Goal: Task Accomplishment & Management: Manage account settings

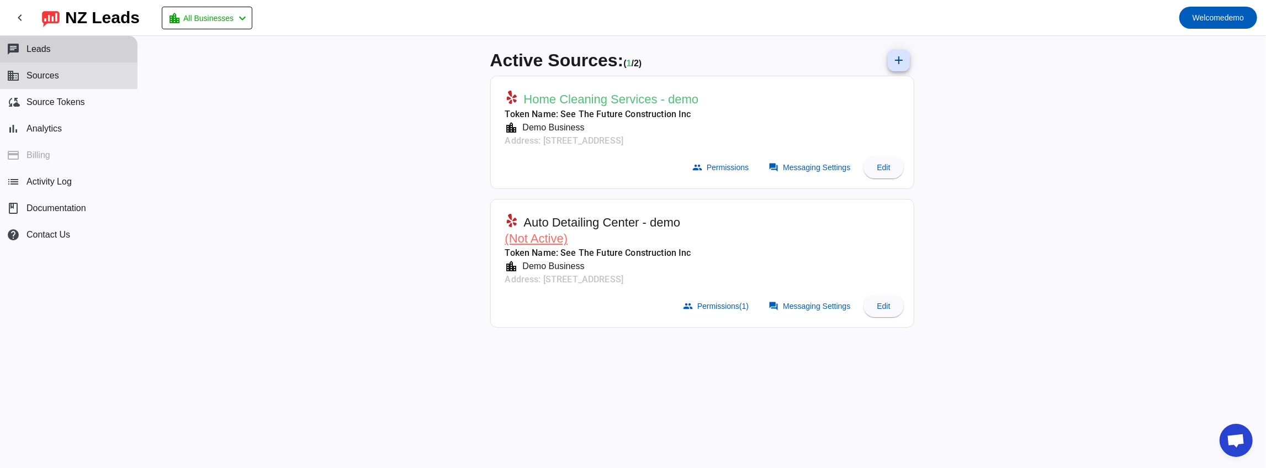
click at [59, 52] on button "chat Leads" at bounding box center [68, 49] width 137 height 26
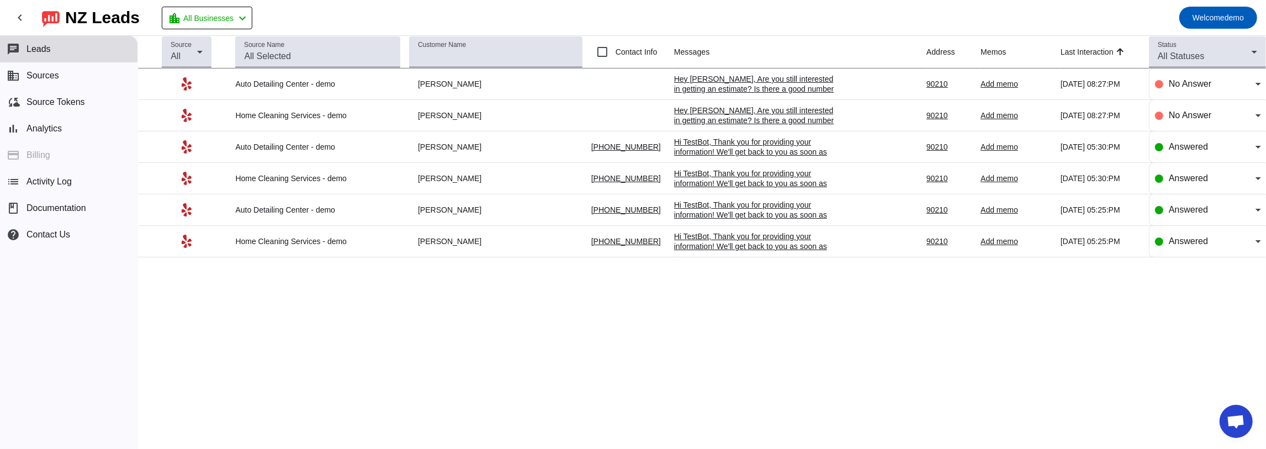
click at [657, 301] on div "Source All Source Name Customer Name Contact Info Messages Address Memos Last I…" at bounding box center [702, 242] width 1128 height 413
click at [995, 308] on div "Source All Source Name Customer Name Contact Info Messages Address Memos Last I…" at bounding box center [702, 242] width 1128 height 413
click at [564, 287] on div "Source All Source Name Customer Name Contact Info Messages Address Memos Last I…" at bounding box center [702, 242] width 1128 height 413
click at [716, 146] on div "Hi TestBot, Thank you for providing your information! We'll get back to you as …" at bounding box center [757, 157] width 166 height 40
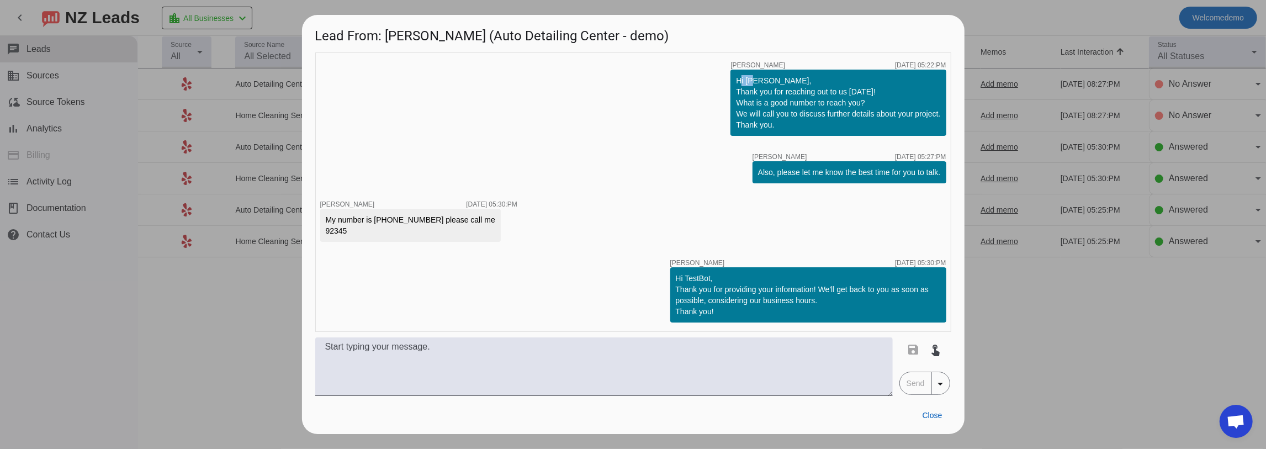
drag, startPoint x: 738, startPoint y: 81, endPoint x: 750, endPoint y: 84, distance: 12.5
click at [750, 84] on div "Hi [PERSON_NAME], Thank you for reaching out to us [DATE]! What is a good numbe…" at bounding box center [837, 103] width 215 height 66
drag, startPoint x: 753, startPoint y: 81, endPoint x: 782, endPoint y: 84, distance: 28.8
click at [782, 84] on div "Hi [PERSON_NAME], Thank you for reaching out to us [DATE]! What is a good numbe…" at bounding box center [838, 102] width 204 height 55
drag, startPoint x: 749, startPoint y: 94, endPoint x: 750, endPoint y: 100, distance: 6.8
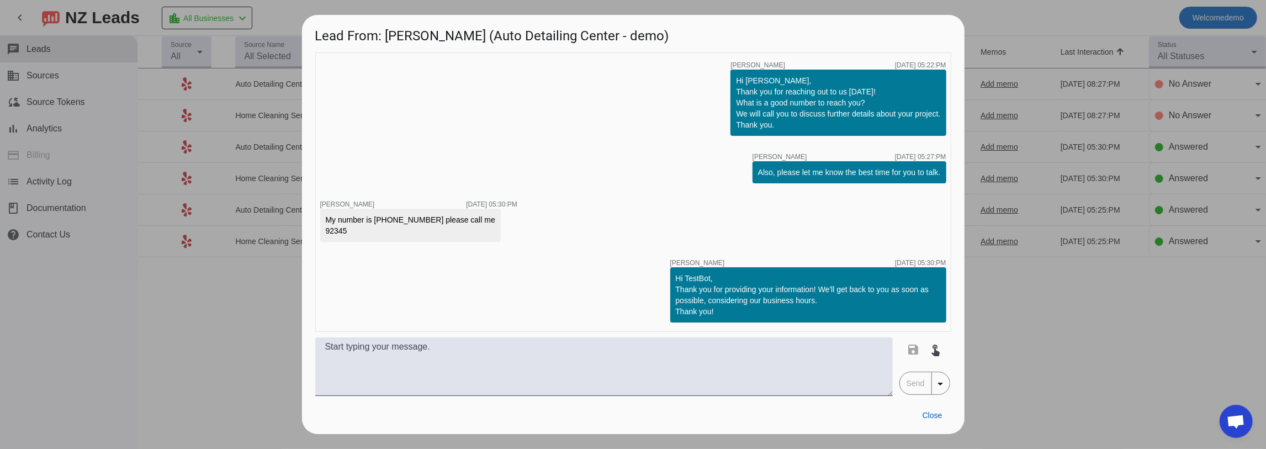
click at [749, 94] on div "Hi [PERSON_NAME], Thank you for reaching out to us [DATE]! What is a good numbe…" at bounding box center [838, 102] width 204 height 55
drag, startPoint x: 739, startPoint y: 79, endPoint x: 773, endPoint y: 115, distance: 49.6
click at [773, 115] on div "Hi [PERSON_NAME], Thank you for reaching out to us [DATE]! What is a good numbe…" at bounding box center [838, 102] width 204 height 55
click at [932, 67] on div "[DATE] 05:22:PM" at bounding box center [920, 65] width 51 height 7
click at [933, 153] on div "[DATE] 05:27:PM" at bounding box center [920, 156] width 51 height 7
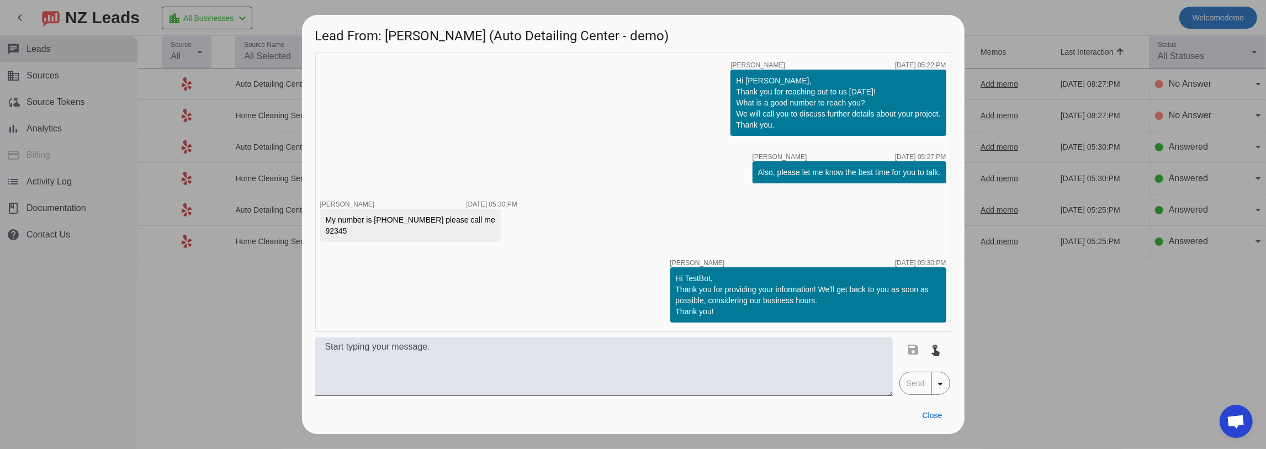
click at [734, 177] on div "timer close [PERSON_NAME] [DATE] 05:22:PM Hi [PERSON_NAME], Thank you for reach…" at bounding box center [633, 191] width 636 height 279
drag, startPoint x: 765, startPoint y: 174, endPoint x: 902, endPoint y: 190, distance: 137.8
click at [902, 190] on div "timer close [PERSON_NAME] [DATE] 05:22:PM Hi [PERSON_NAME], Thank you for reach…" at bounding box center [633, 191] width 636 height 279
click at [869, 192] on div "timer close [PERSON_NAME] [DATE] 05:22:PM Hi [PERSON_NAME], Thank you for reach…" at bounding box center [633, 191] width 636 height 279
drag, startPoint x: 375, startPoint y: 222, endPoint x: 419, endPoint y: 221, distance: 43.6
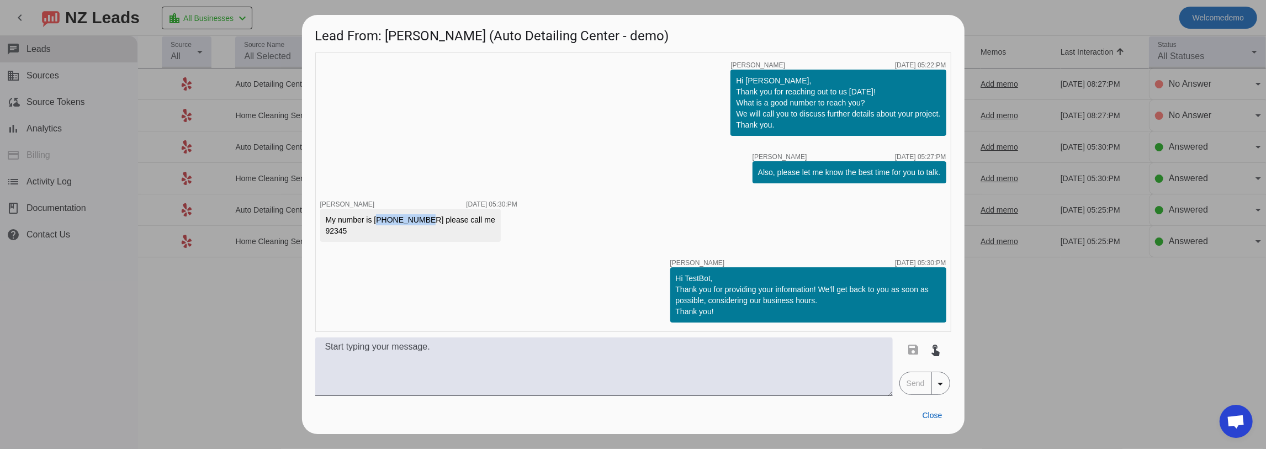
click at [419, 221] on div "My number is [PHONE_NUMBER] please call me 92345" at bounding box center [410, 225] width 169 height 22
click at [448, 247] on div "timer close [PERSON_NAME] [DATE] 05:22:PM Hi [PERSON_NAME], Thank you for reach…" at bounding box center [633, 191] width 636 height 279
drag, startPoint x: 423, startPoint y: 217, endPoint x: 358, endPoint y: 218, distance: 65.7
click at [358, 218] on div "My number is [PHONE_NUMBER] please call me 92345" at bounding box center [410, 225] width 169 height 22
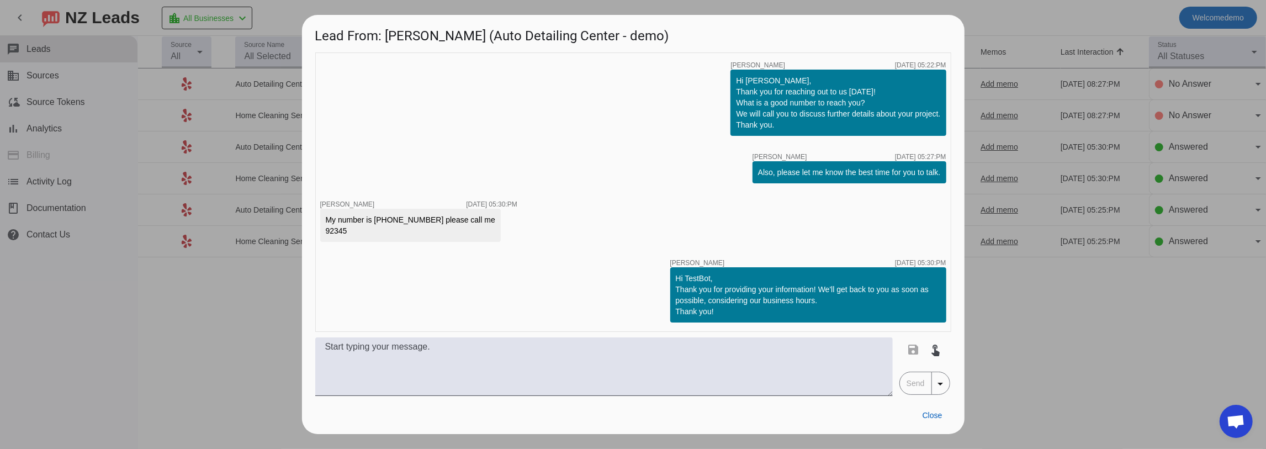
click at [518, 242] on div "timer close [PERSON_NAME] [DATE] 05:22:PM Hi [PERSON_NAME], Thank you for reach…" at bounding box center [633, 191] width 636 height 279
click at [683, 281] on div "Hi TestBot, Thank you for providing your information! We'll get back to you as …" at bounding box center [808, 295] width 265 height 44
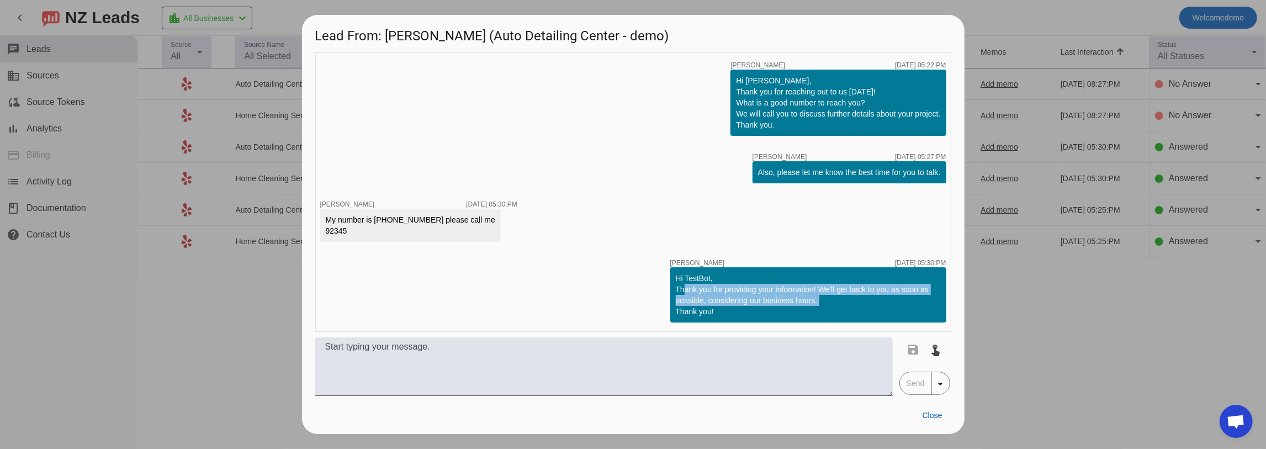
drag, startPoint x: 678, startPoint y: 292, endPoint x: 864, endPoint y: 296, distance: 186.6
click at [863, 295] on div "Hi TestBot, Thank you for providing your information! We'll get back to you as …" at bounding box center [808, 295] width 265 height 44
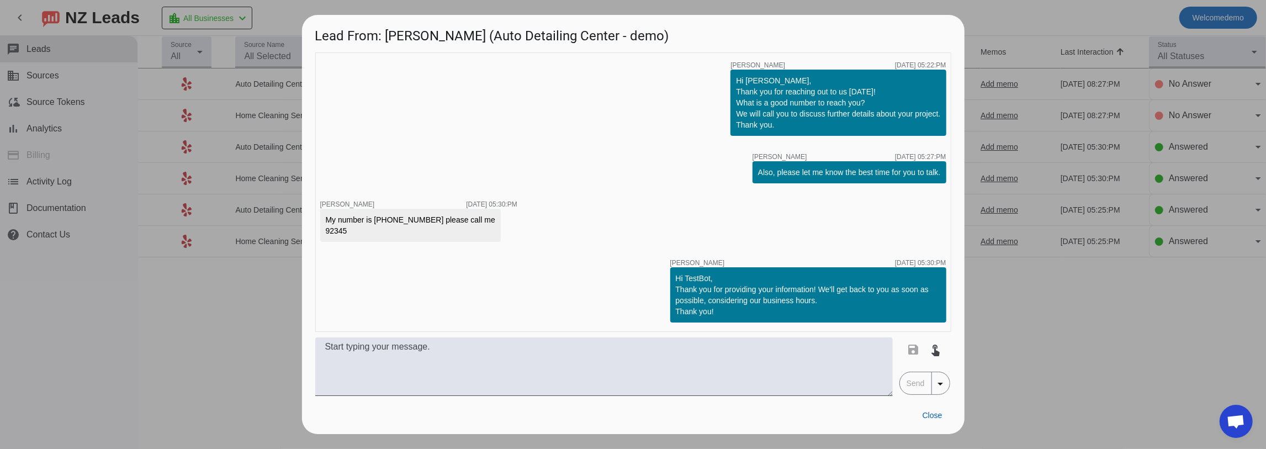
drag, startPoint x: 587, startPoint y: 255, endPoint x: 710, endPoint y: 300, distance: 130.6
click at [588, 255] on div "timer close [PERSON_NAME] [DATE] 05:22:PM Hi [PERSON_NAME], Thank you for reach…" at bounding box center [633, 191] width 636 height 279
click at [928, 413] on span "Close" at bounding box center [932, 415] width 20 height 9
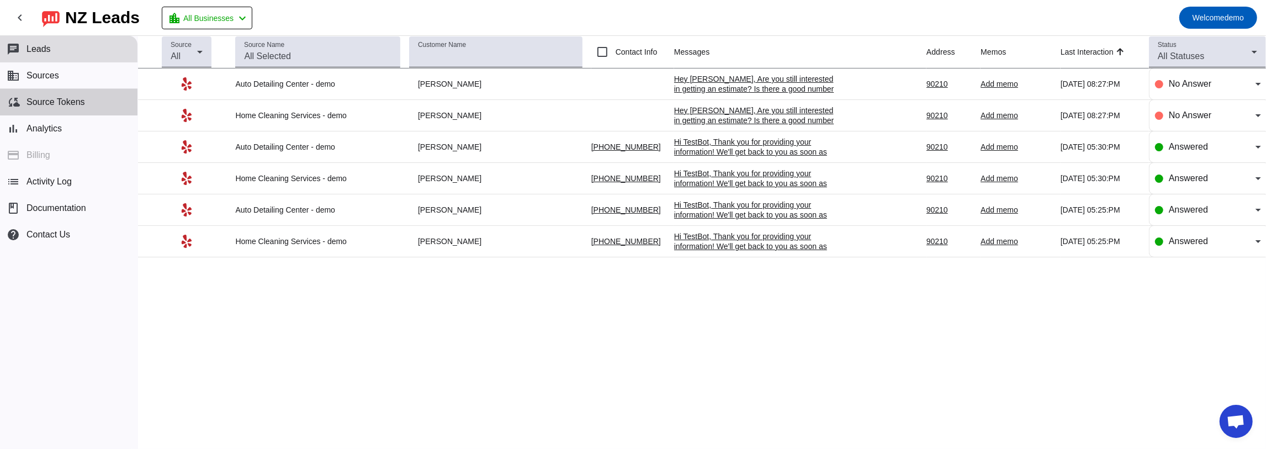
click at [39, 101] on span "Source Tokens" at bounding box center [55, 102] width 59 height 10
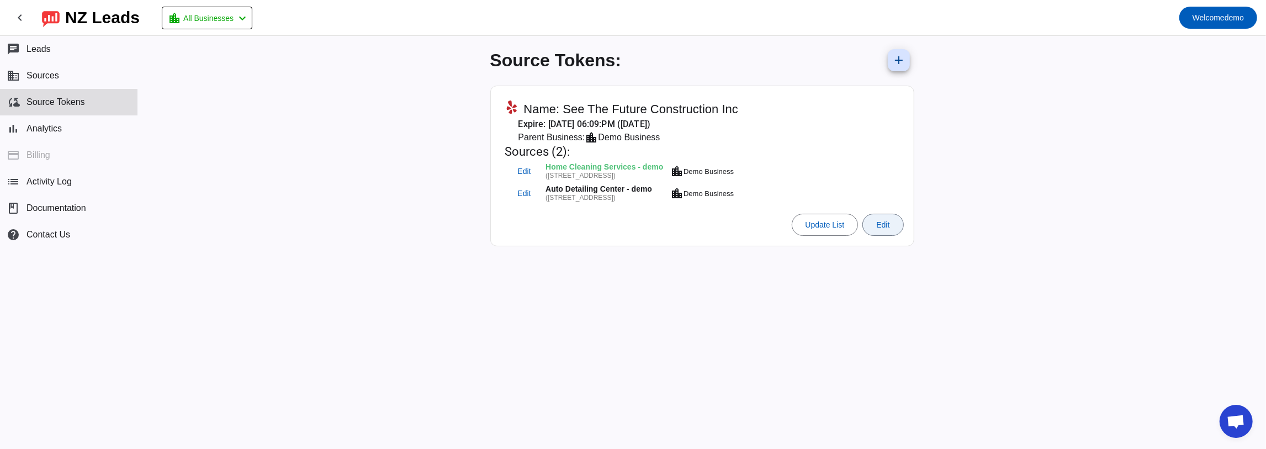
click at [883, 230] on span at bounding box center [883, 224] width 40 height 26
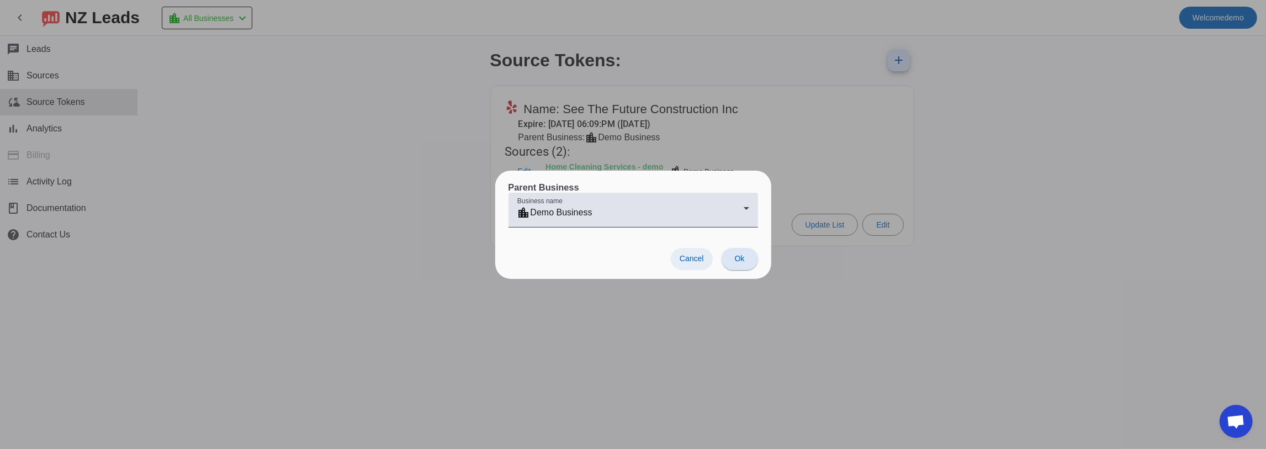
click at [707, 257] on span at bounding box center [692, 259] width 42 height 22
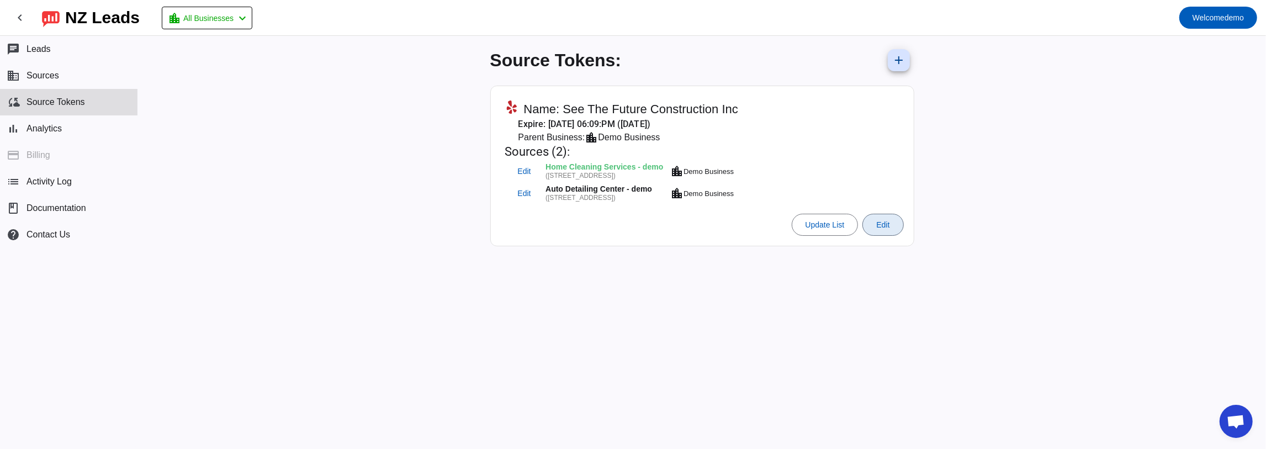
click at [609, 172] on div "([STREET_ADDRESS])" at bounding box center [606, 175] width 123 height 7
click at [61, 78] on button "business Sources" at bounding box center [68, 75] width 137 height 26
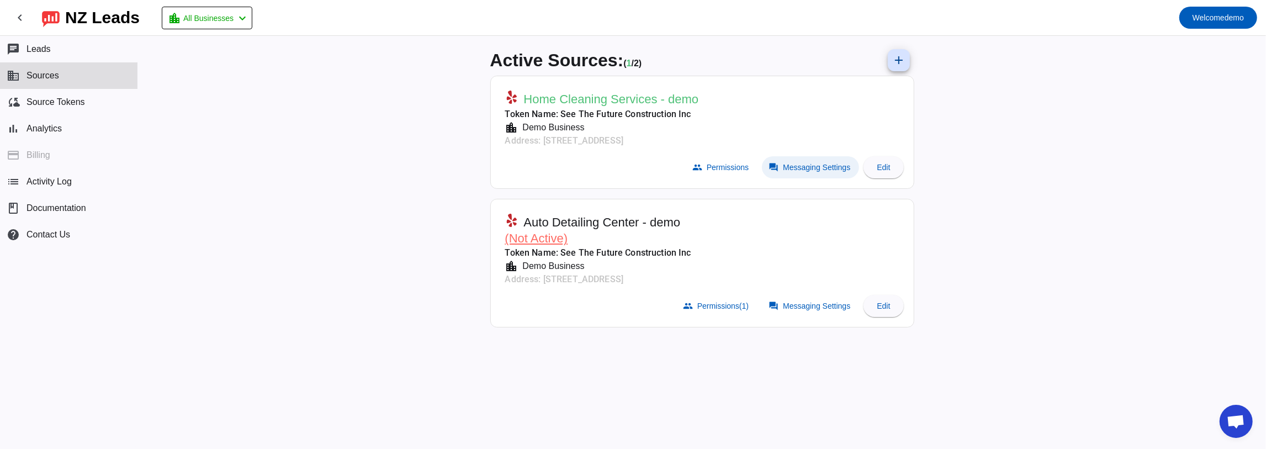
click at [813, 169] on span "Messaging Settings" at bounding box center [816, 167] width 67 height 9
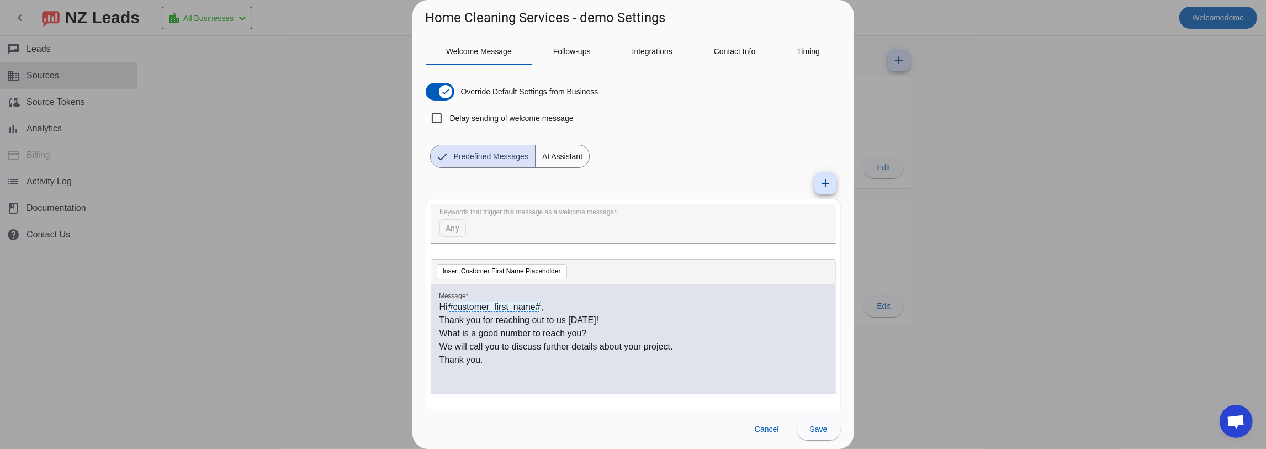
click at [1061, 105] on div at bounding box center [633, 224] width 1266 height 449
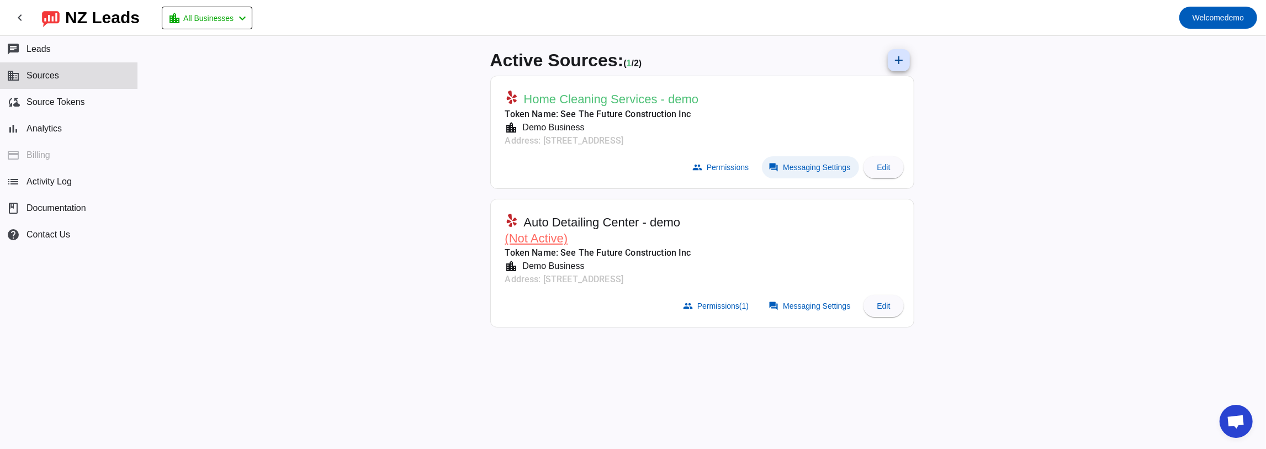
click at [837, 168] on span "Messaging Settings" at bounding box center [816, 167] width 67 height 9
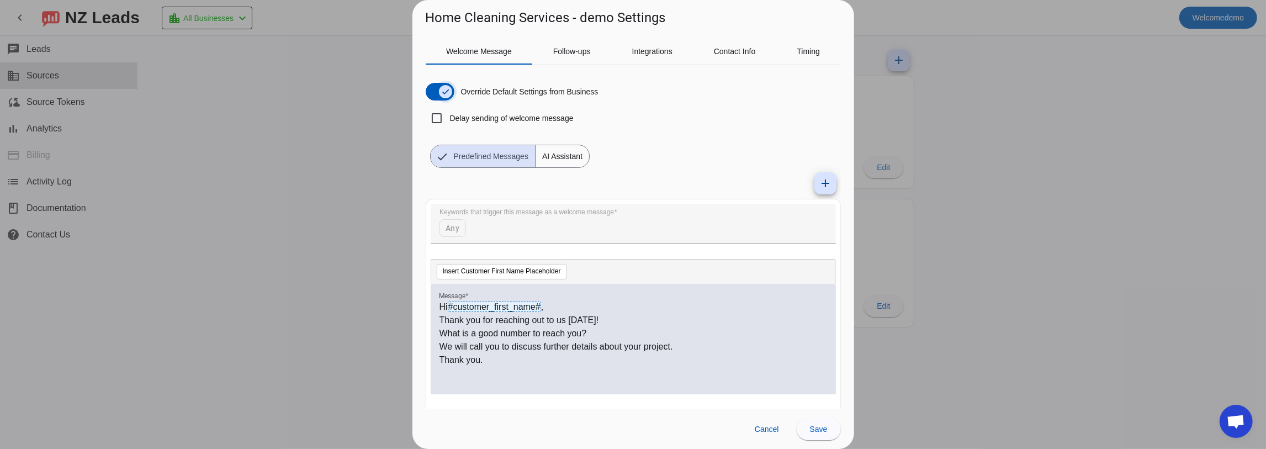
click at [436, 93] on span "button" at bounding box center [445, 92] width 22 height 22
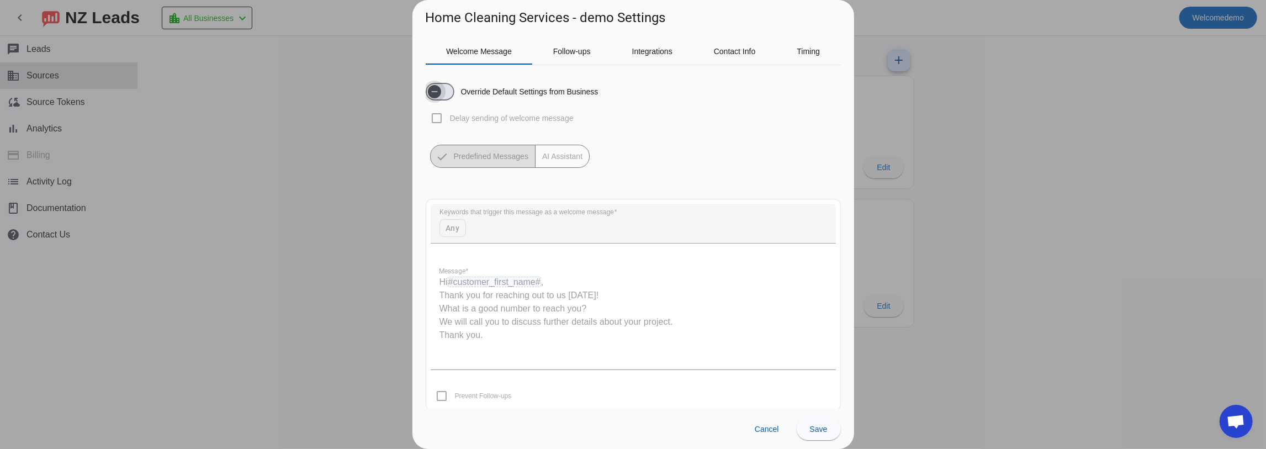
click at [441, 94] on span "button" at bounding box center [434, 91] width 13 height 13
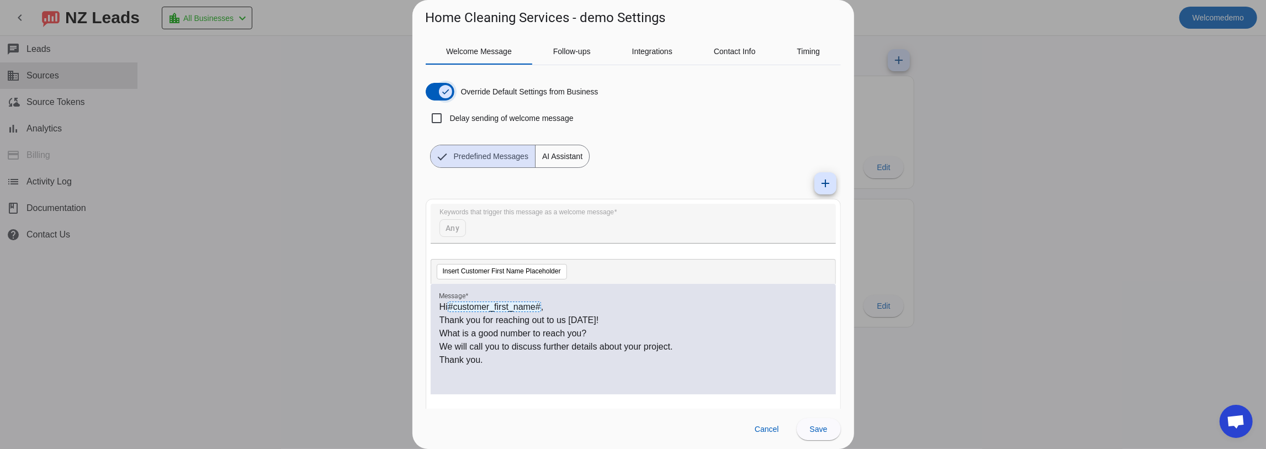
click at [439, 89] on span "button" at bounding box center [445, 91] width 13 height 13
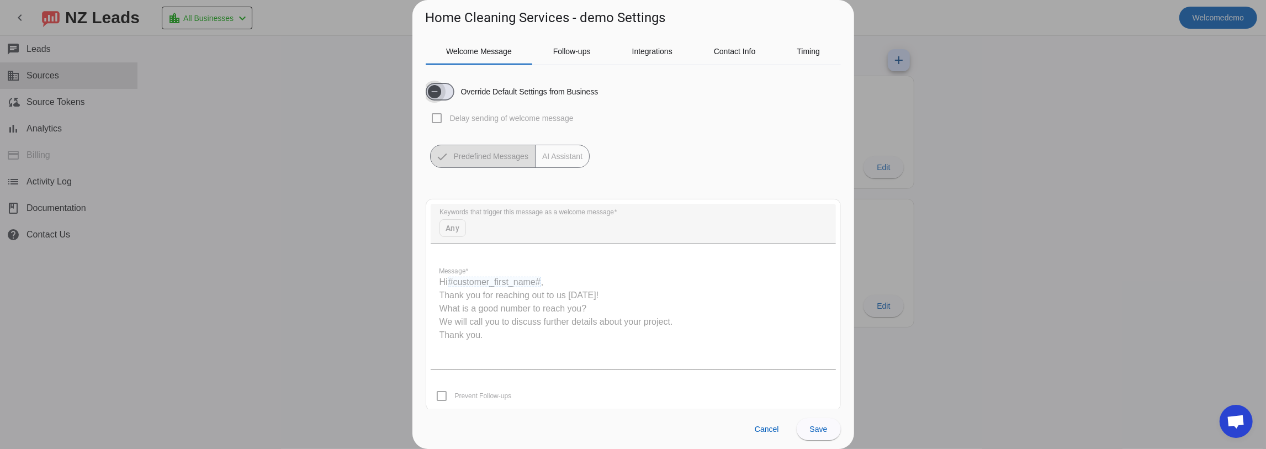
click at [439, 89] on span "button" at bounding box center [434, 91] width 13 height 13
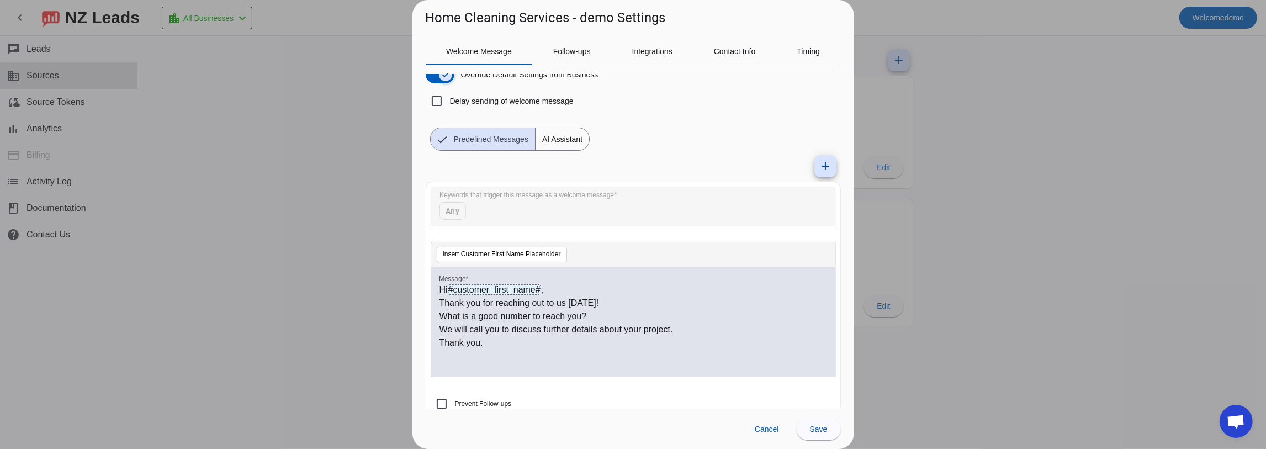
scroll to position [34, 0]
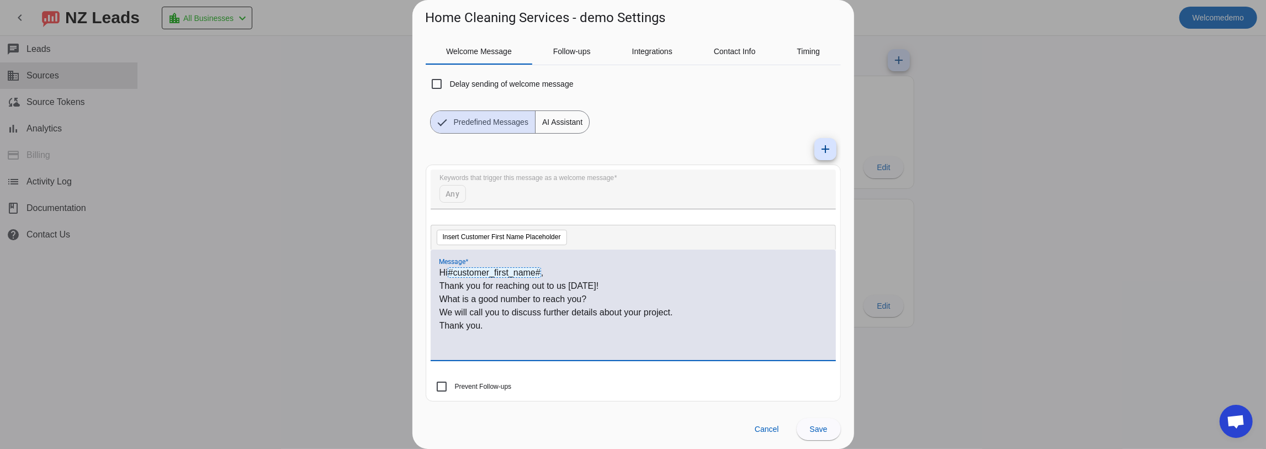
drag, startPoint x: 474, startPoint y: 304, endPoint x: 475, endPoint y: 315, distance: 11.1
click at [475, 315] on p "We will call you to discuss further details about your project." at bounding box center [633, 312] width 388 height 13
click at [549, 124] on span "AI Assistant" at bounding box center [562, 122] width 54 height 22
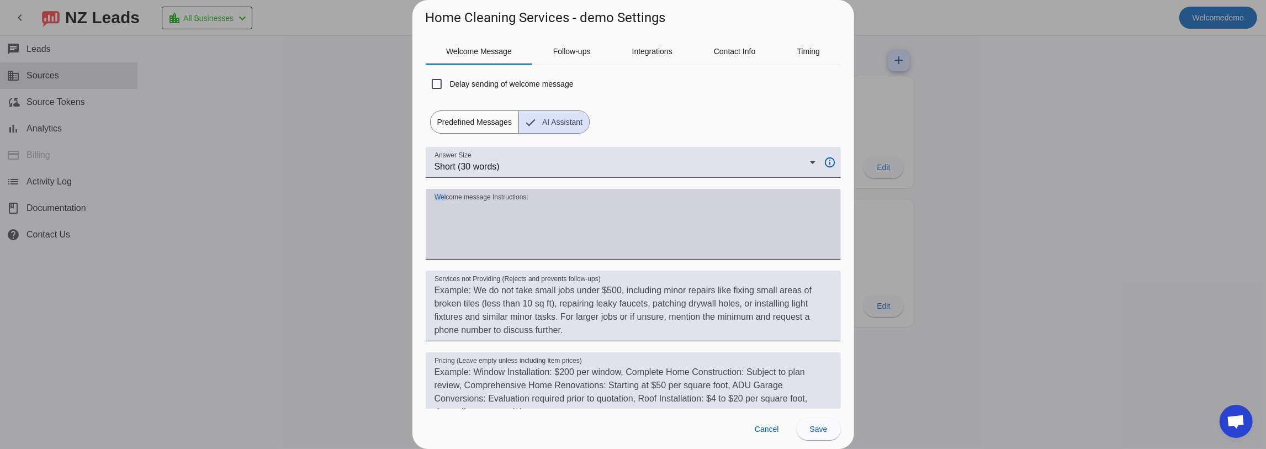
drag, startPoint x: 445, startPoint y: 198, endPoint x: 551, endPoint y: 197, distance: 106.0
click at [551, 197] on div "Welcome message Instructions:" at bounding box center [632, 224] width 397 height 71
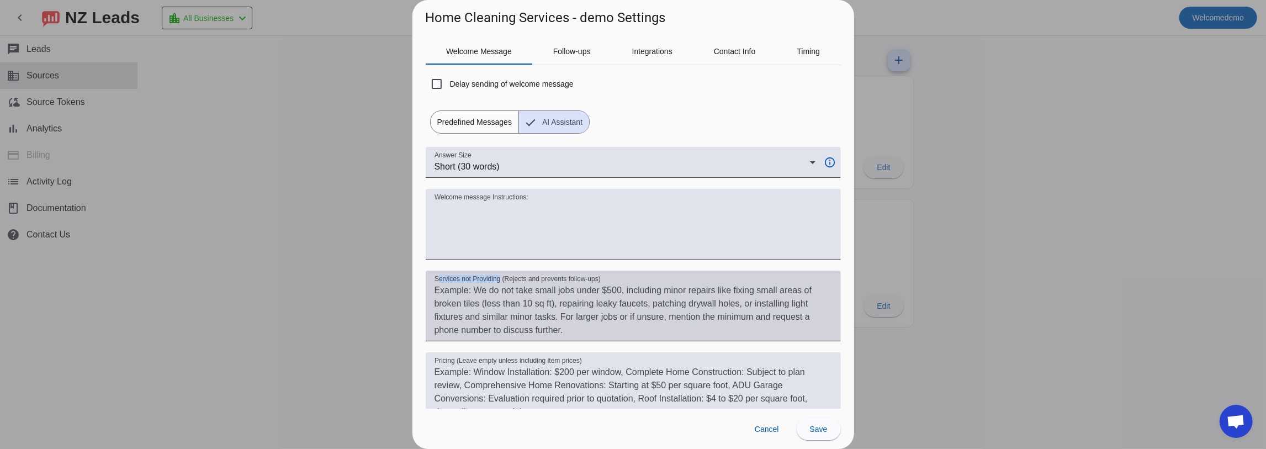
drag, startPoint x: 438, startPoint y: 282, endPoint x: 500, endPoint y: 279, distance: 62.4
click at [500, 279] on mat-label "Services not Providing (Rejects and prevents follow-ups)" at bounding box center [517, 278] width 166 height 7
click at [500, 284] on textarea "Services not Providing (Rejects and prevents follow-ups)" at bounding box center [632, 310] width 397 height 53
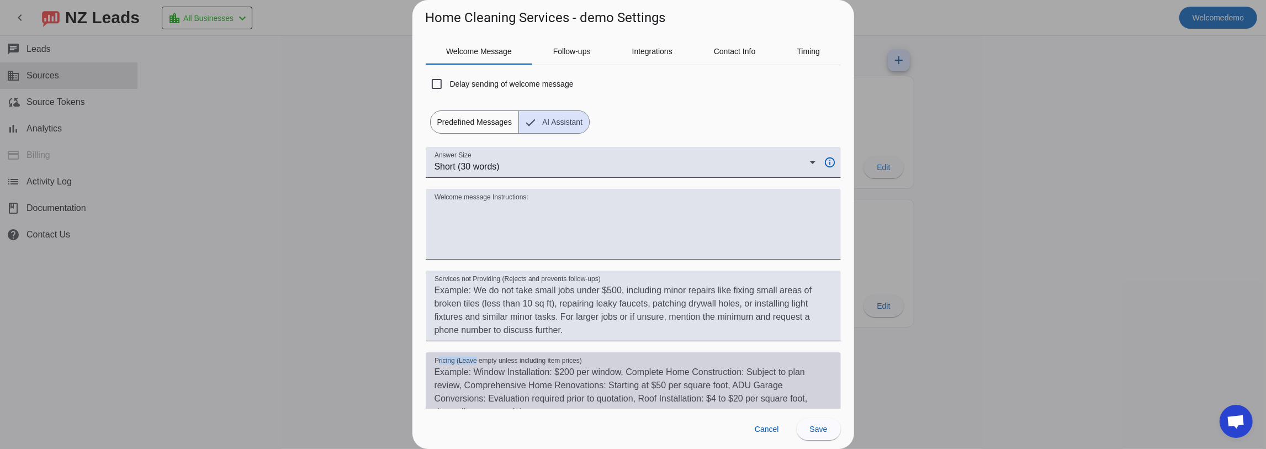
drag, startPoint x: 438, startPoint y: 362, endPoint x: 475, endPoint y: 361, distance: 37.0
click at [475, 361] on mat-label "Pricing (Leave empty unless including item prices)" at bounding box center [507, 360] width 147 height 7
click at [475, 365] on textarea "Pricing (Leave empty unless including item prices)" at bounding box center [632, 391] width 397 height 53
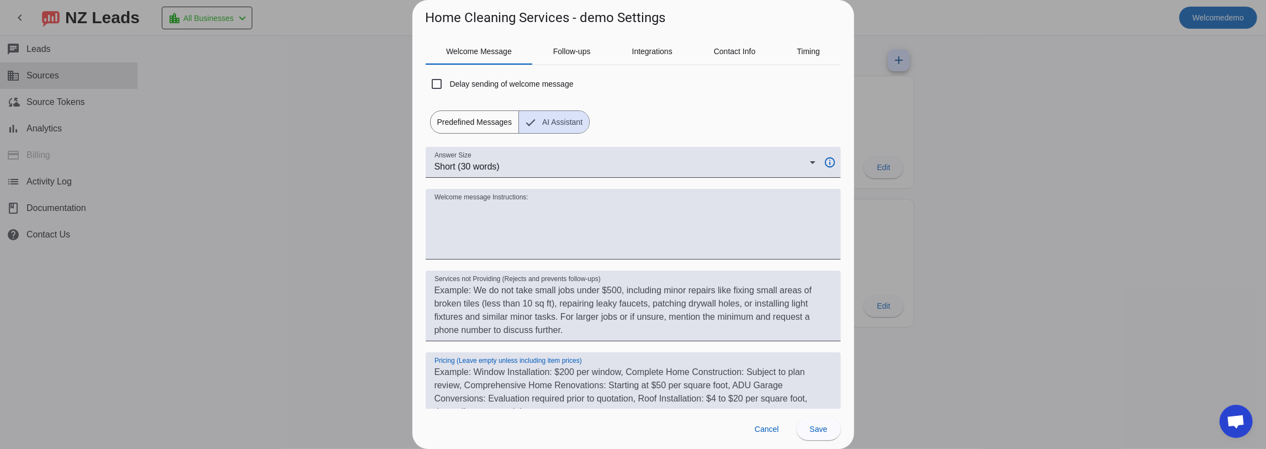
click at [485, 117] on span "Predefined Messages" at bounding box center [475, 122] width 88 height 22
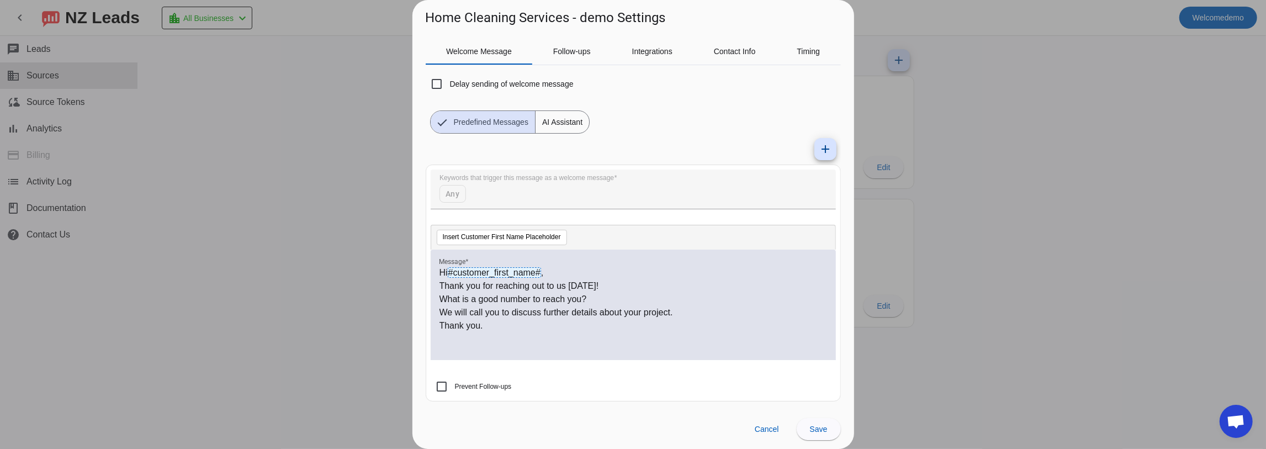
click at [488, 124] on span "Predefined Messages" at bounding box center [491, 122] width 88 height 22
click at [819, 152] on mat-icon "add" at bounding box center [825, 148] width 13 height 13
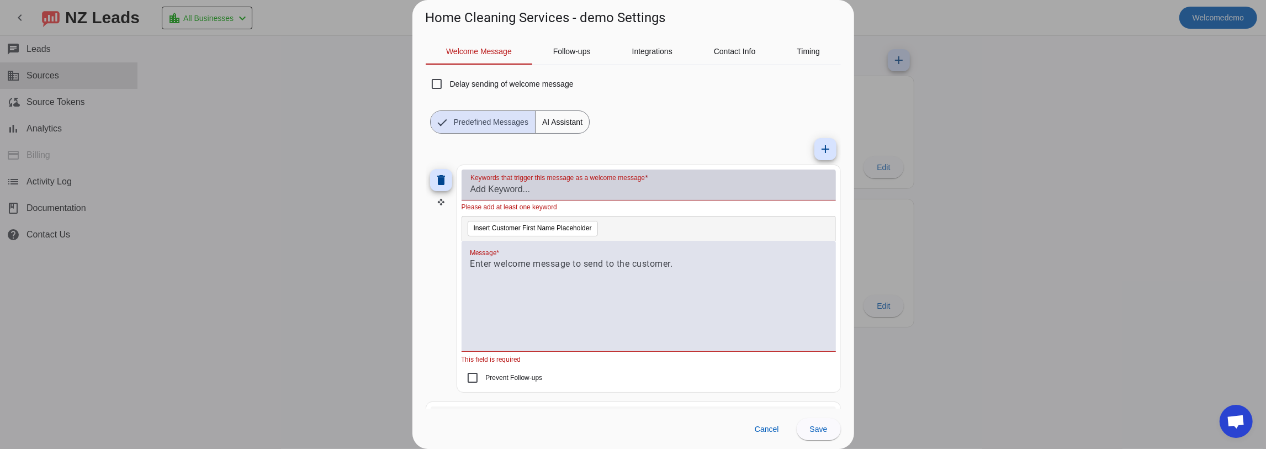
click at [480, 196] on div "Keywords that trigger this message as a welcome message" at bounding box center [648, 184] width 357 height 31
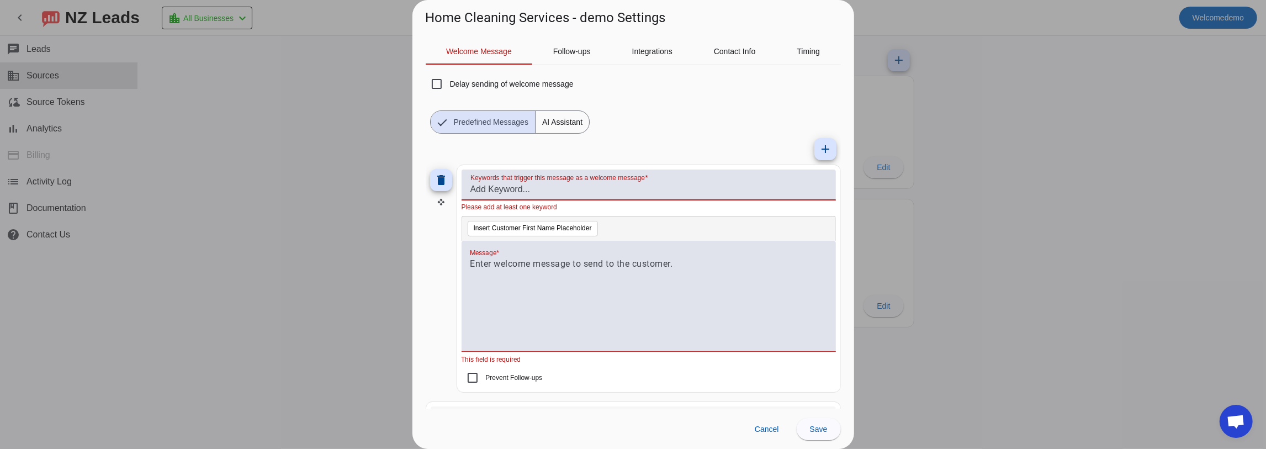
click at [488, 184] on input "Keywords that trigger this message as a welcome message" at bounding box center [648, 189] width 357 height 13
type input "ac unit"
click at [522, 191] on input "ac unit" at bounding box center [648, 189] width 357 height 13
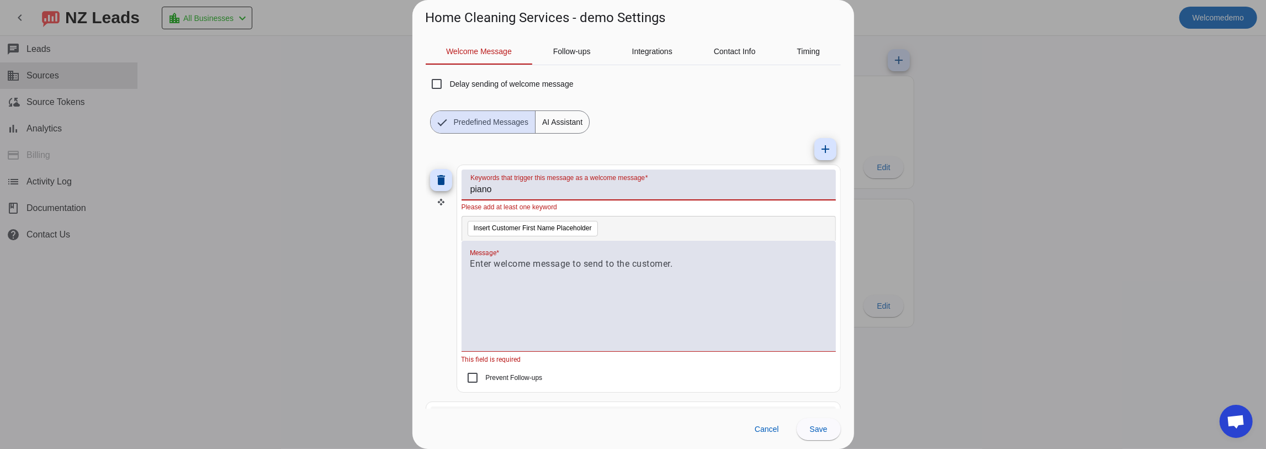
type input "piano"
click at [494, 257] on div "Insert Customer First Name Placeholder Message * This field is required" at bounding box center [649, 289] width 374 height 147
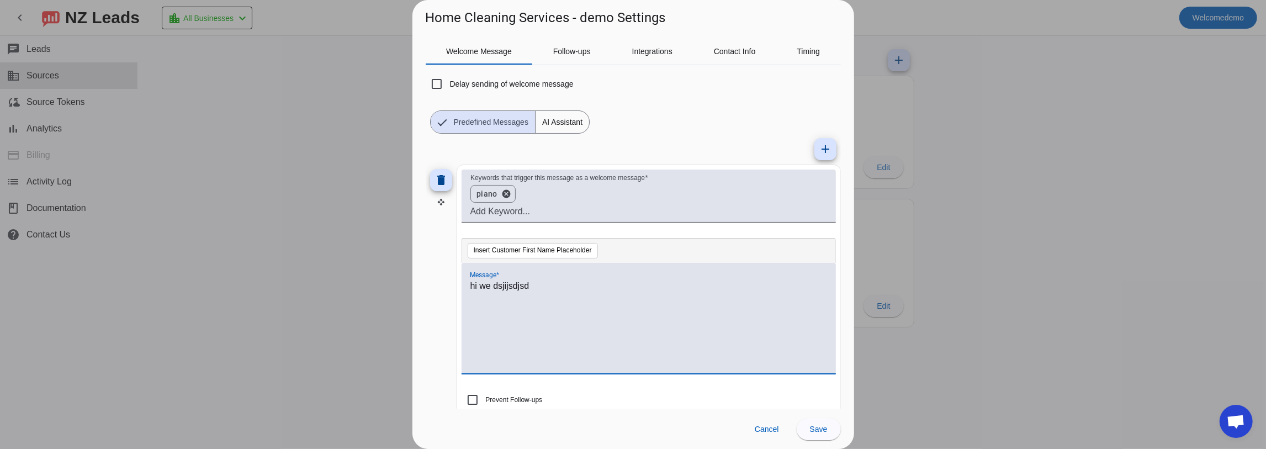
scroll to position [0, 0]
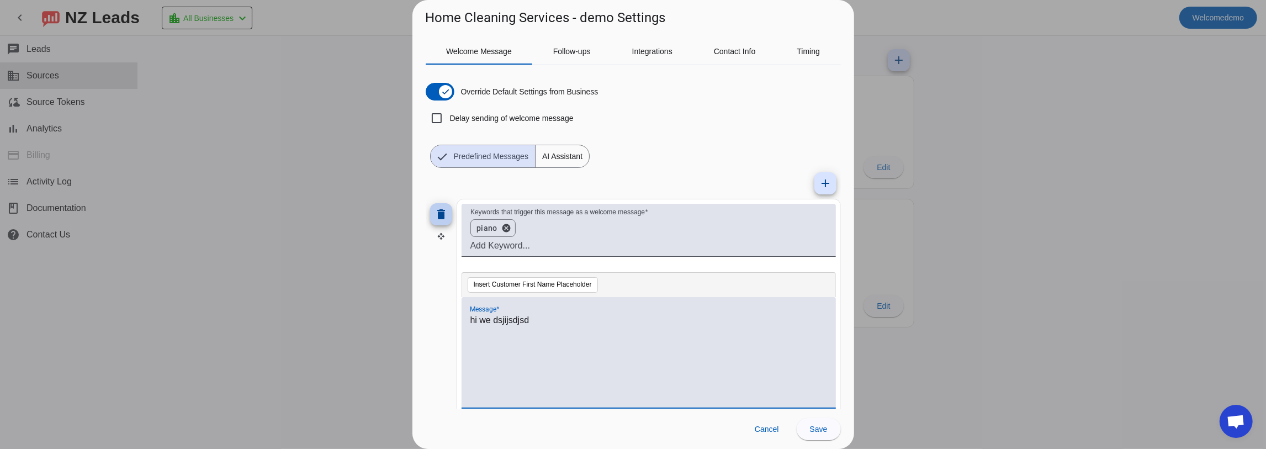
click at [429, 210] on span at bounding box center [441, 214] width 26 height 26
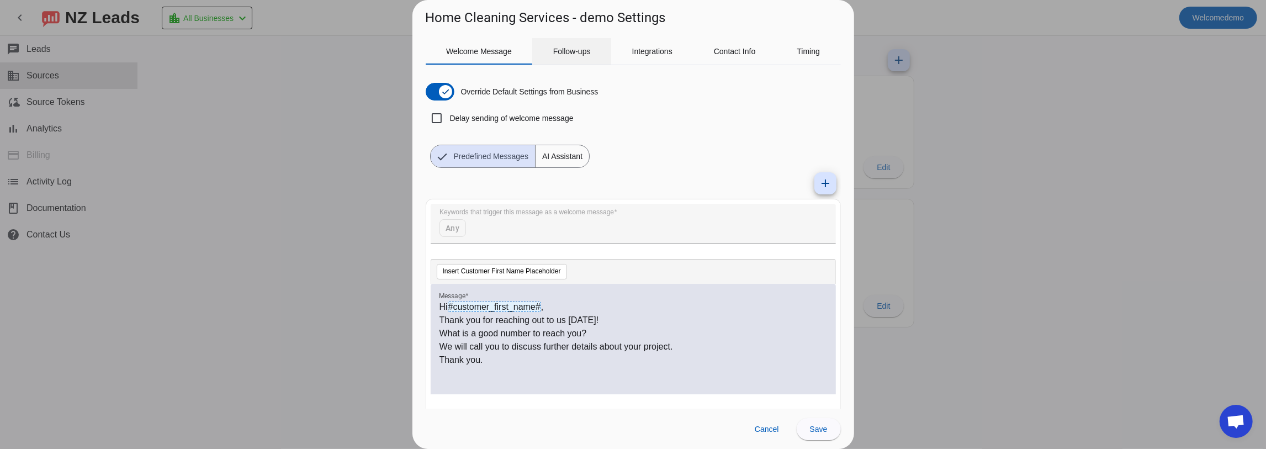
click at [577, 54] on span "Follow-ups" at bounding box center [572, 51] width 38 height 8
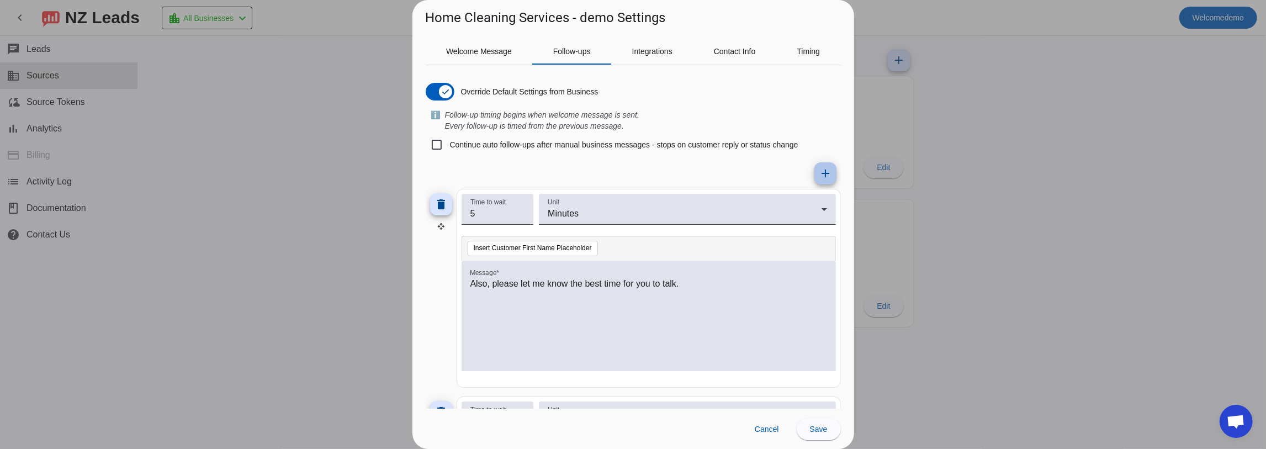
click at [825, 177] on mat-icon "add" at bounding box center [825, 173] width 13 height 13
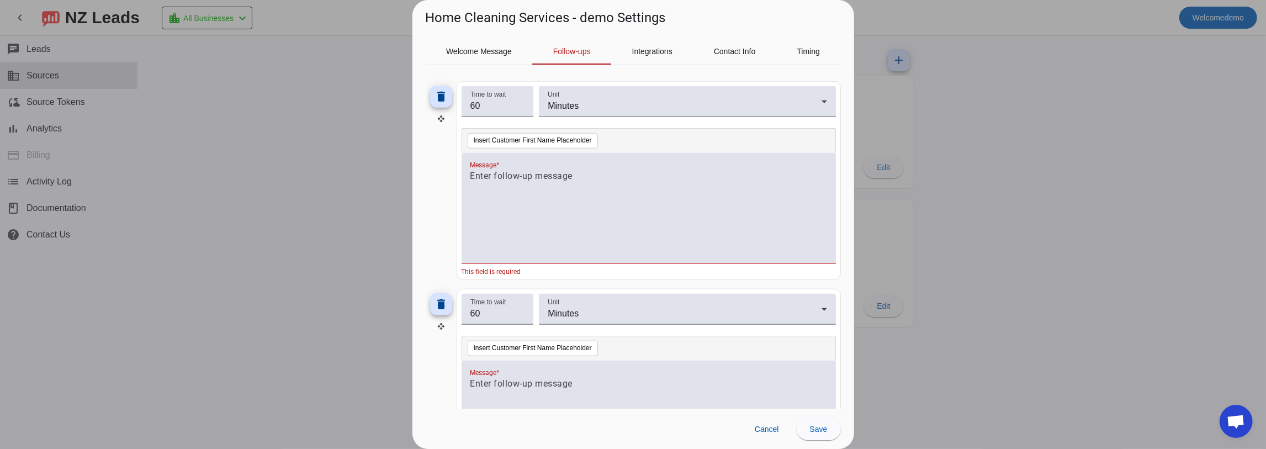
scroll to position [1019, 0]
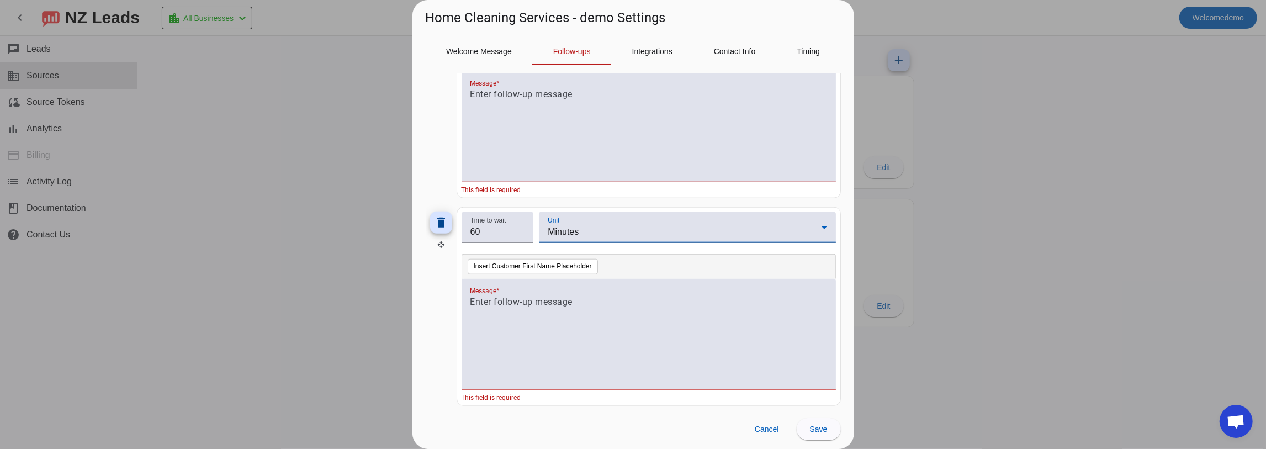
click at [559, 227] on span "Minutes" at bounding box center [563, 231] width 31 height 9
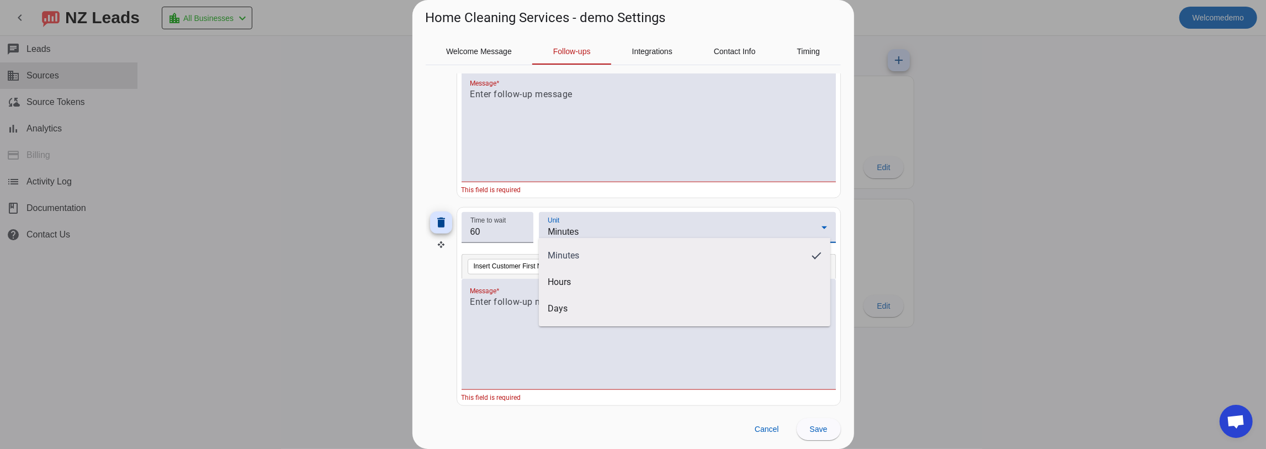
click at [663, 171] on div at bounding box center [633, 224] width 1266 height 449
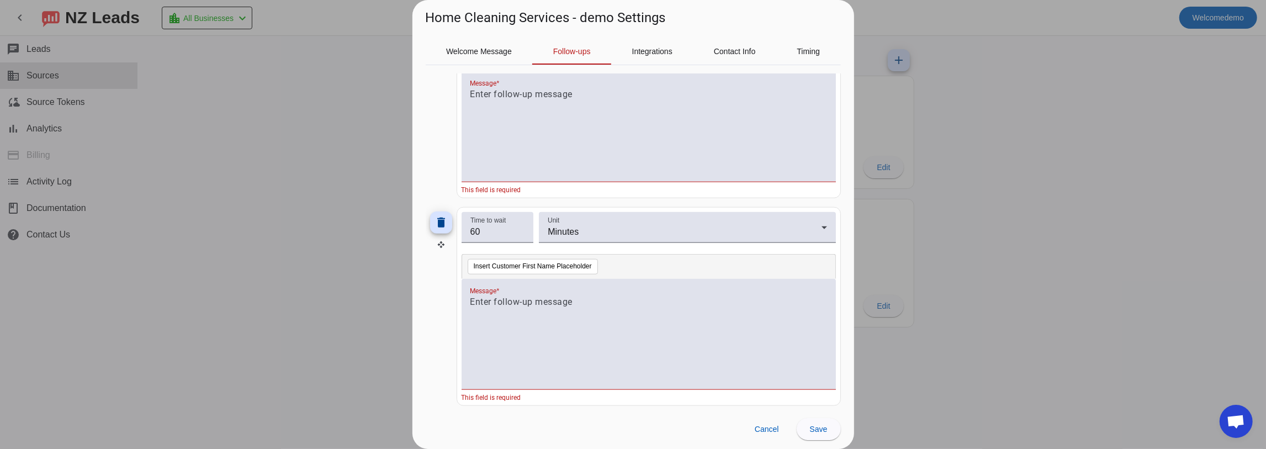
click at [660, 188] on div "This field is required" at bounding box center [649, 187] width 374 height 11
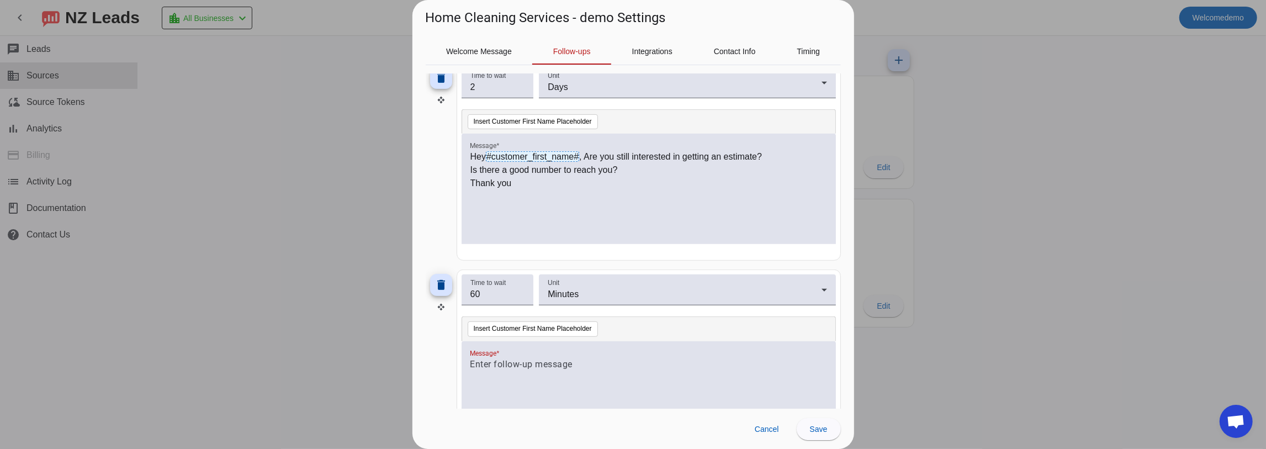
scroll to position [503, 0]
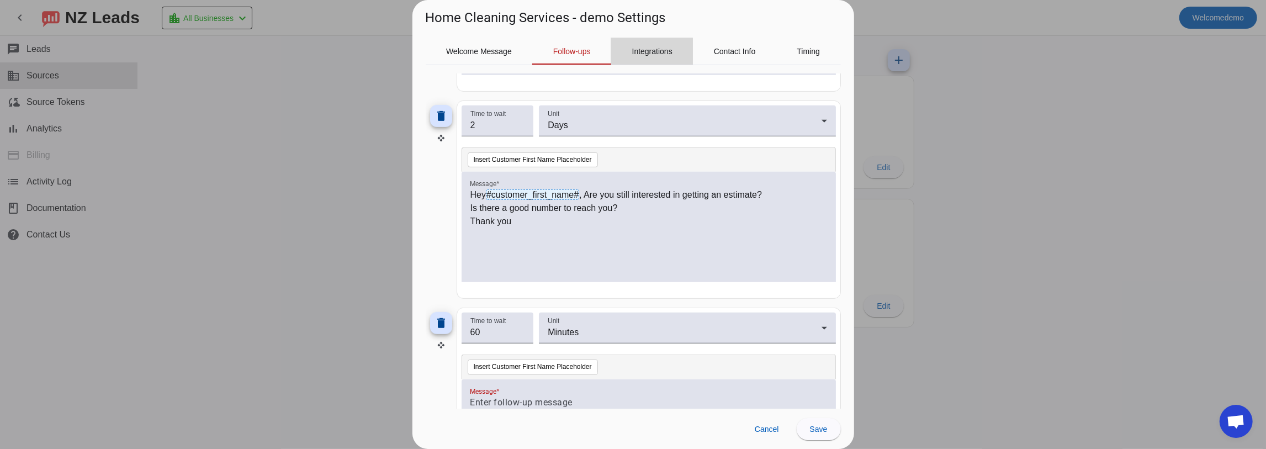
click at [644, 53] on span "Integrations" at bounding box center [652, 51] width 40 height 8
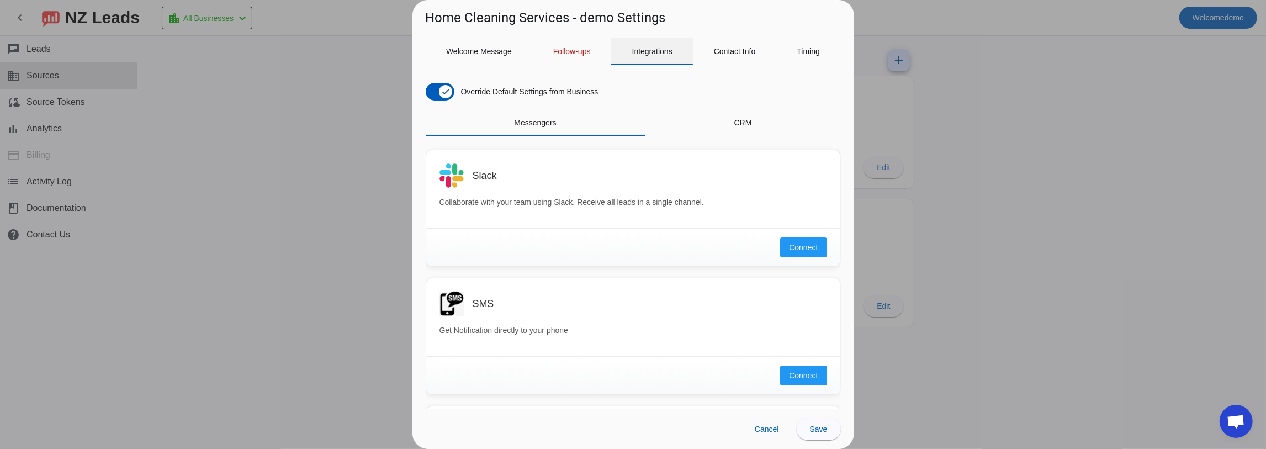
scroll to position [0, 0]
click at [547, 124] on span "Messengers" at bounding box center [535, 123] width 42 height 8
click at [734, 129] on span "CRM" at bounding box center [743, 122] width 18 height 26
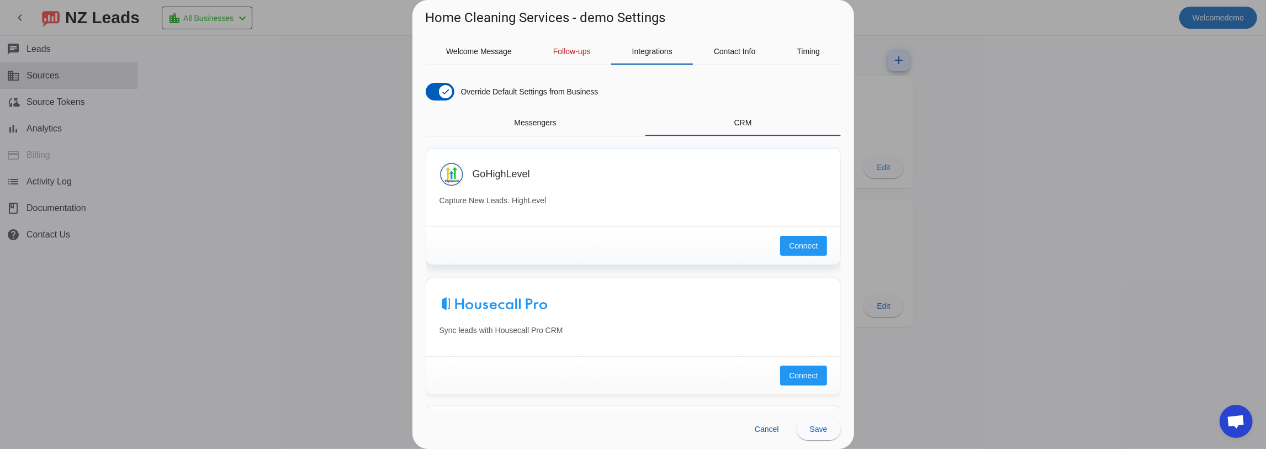
drag, startPoint x: 556, startPoint y: 169, endPoint x: 458, endPoint y: 174, distance: 97.9
click at [458, 174] on div "GoHighLevel" at bounding box center [633, 174] width 388 height 24
click at [483, 177] on h3 "GoHighLevel" at bounding box center [501, 173] width 57 height 11
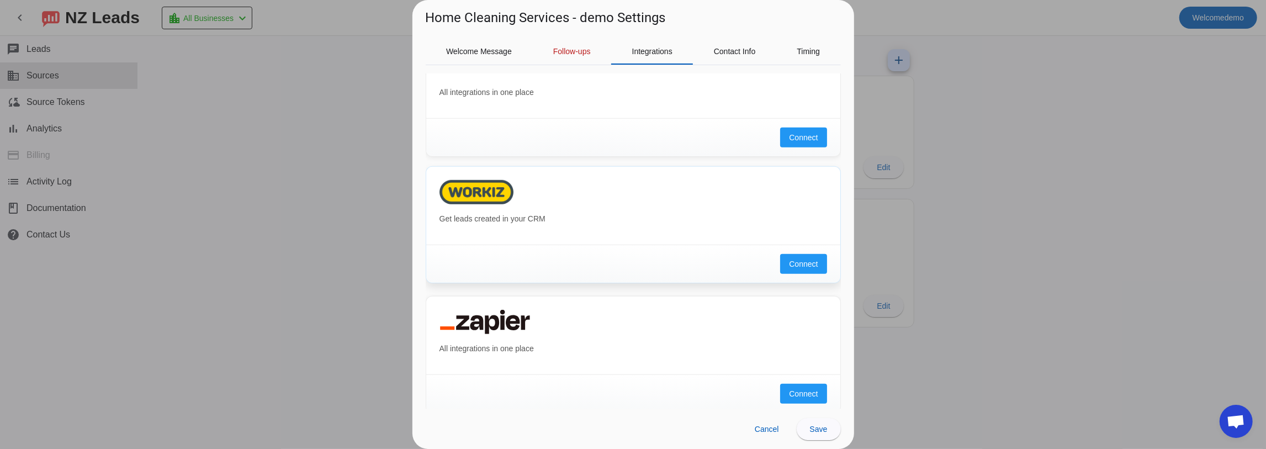
scroll to position [754, 0]
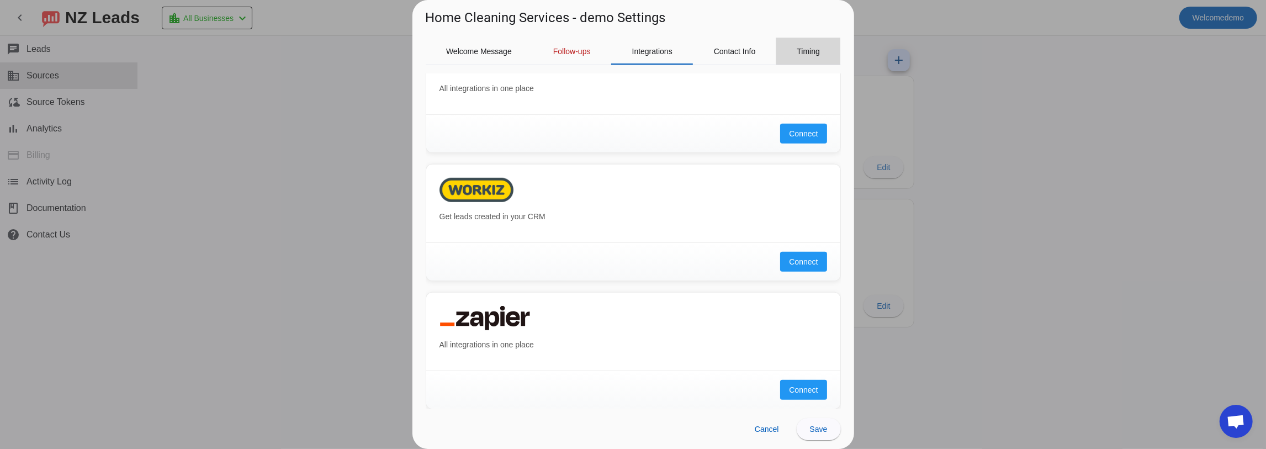
click at [830, 44] on div "Timing" at bounding box center [808, 51] width 65 height 26
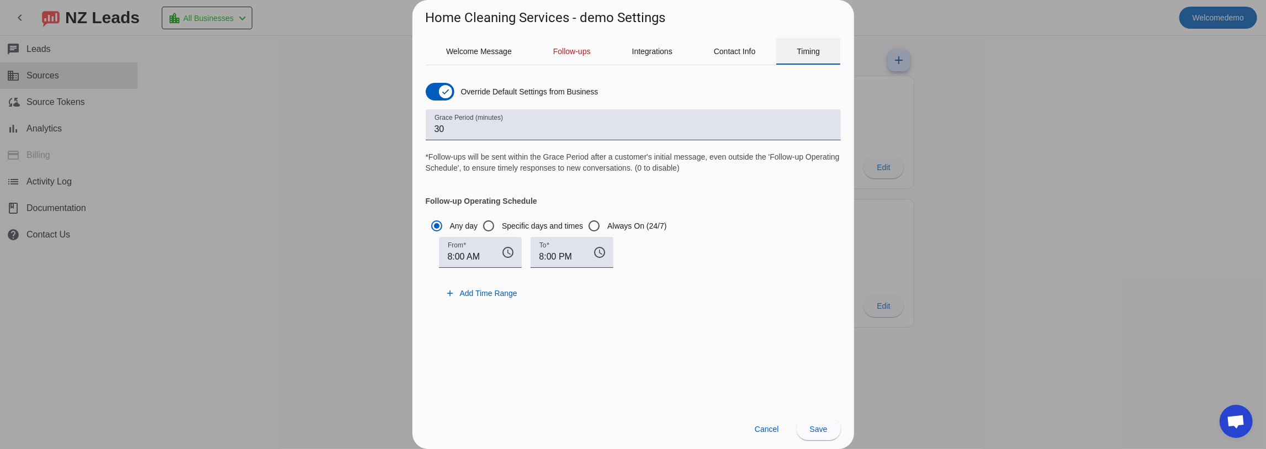
scroll to position [0, 0]
click at [598, 226] on input "Always On (24/7)" at bounding box center [594, 226] width 22 height 22
radio input "true"
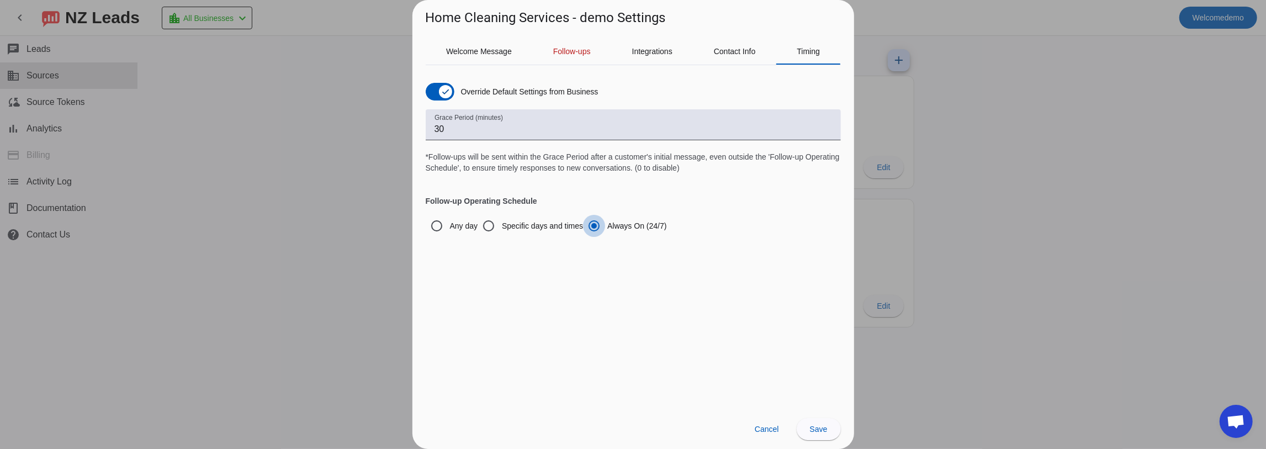
click at [598, 226] on input "Always On (24/7)" at bounding box center [594, 226] width 22 height 22
click at [441, 229] on input "Any day" at bounding box center [437, 226] width 22 height 22
radio input "true"
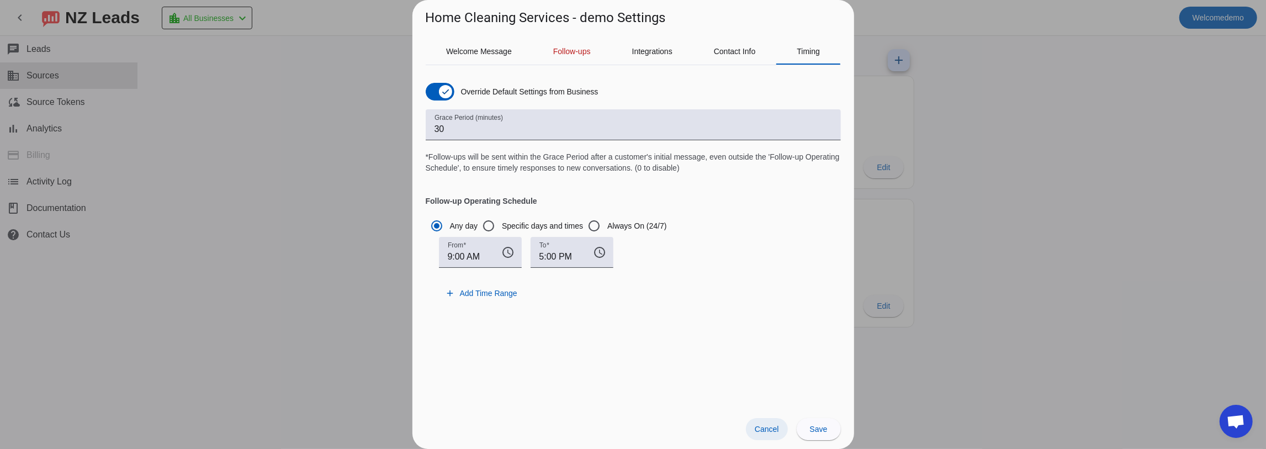
click at [773, 421] on span at bounding box center [767, 429] width 42 height 22
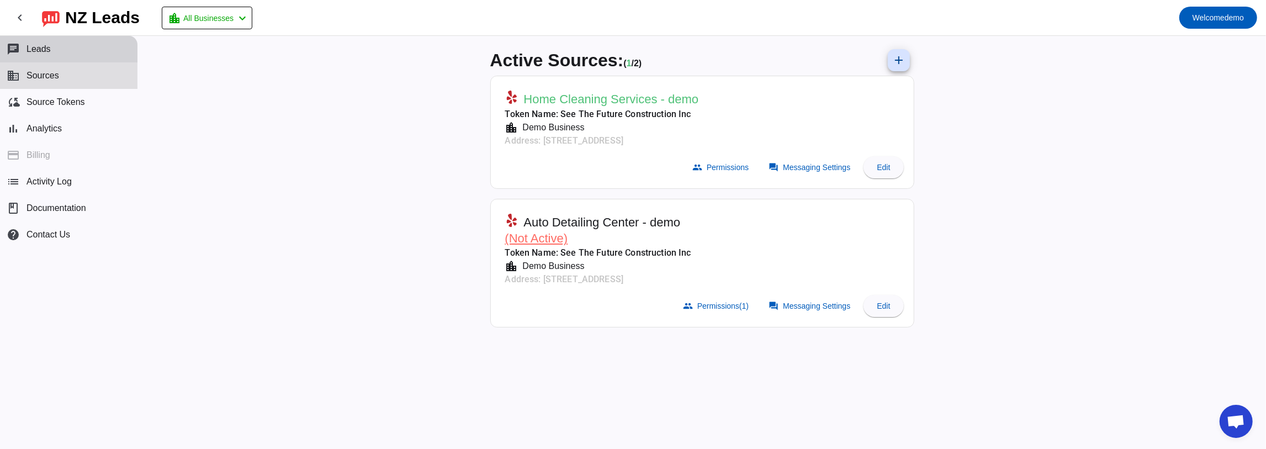
click at [39, 48] on span "Leads" at bounding box center [38, 49] width 24 height 10
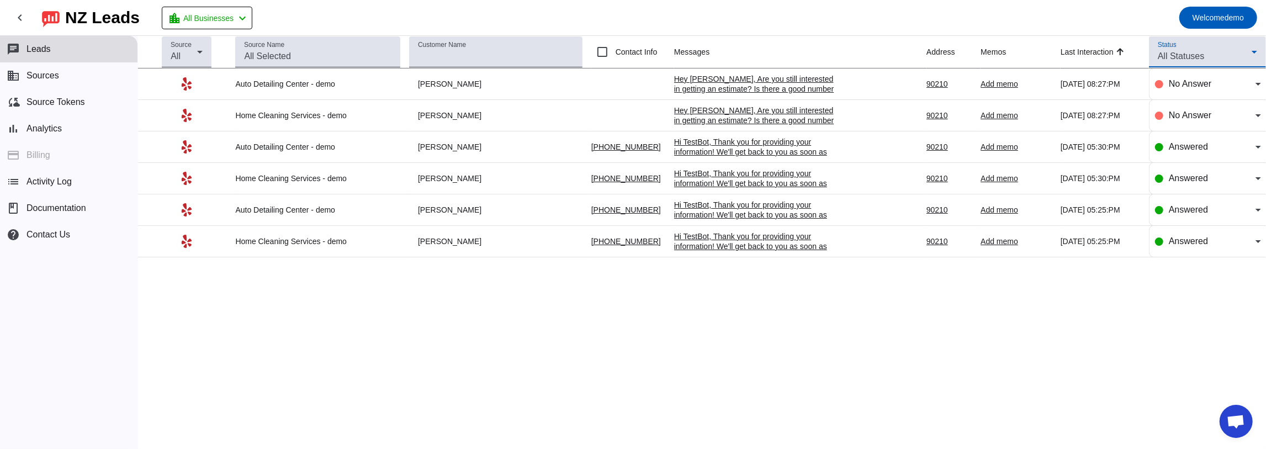
click at [1212, 54] on div "All Statuses" at bounding box center [1205, 56] width 94 height 13
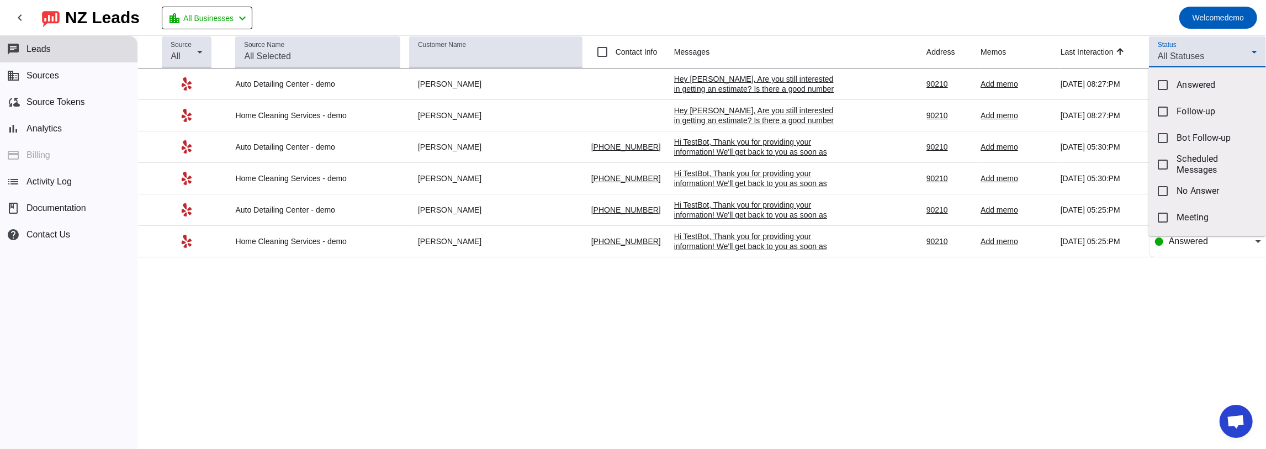
click at [1065, 305] on div at bounding box center [633, 224] width 1266 height 449
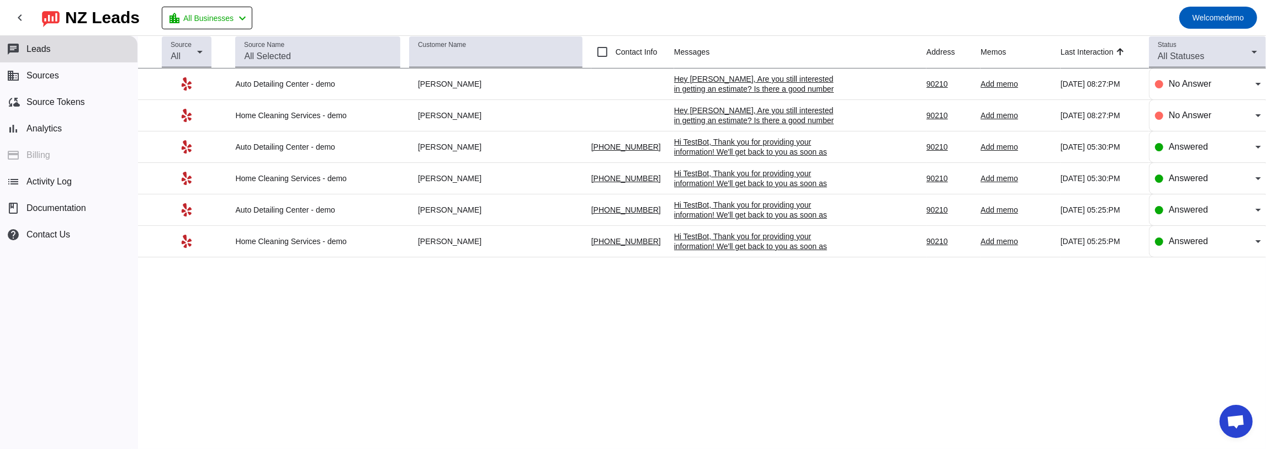
click at [1012, 85] on div "Add memo" at bounding box center [1015, 84] width 71 height 10
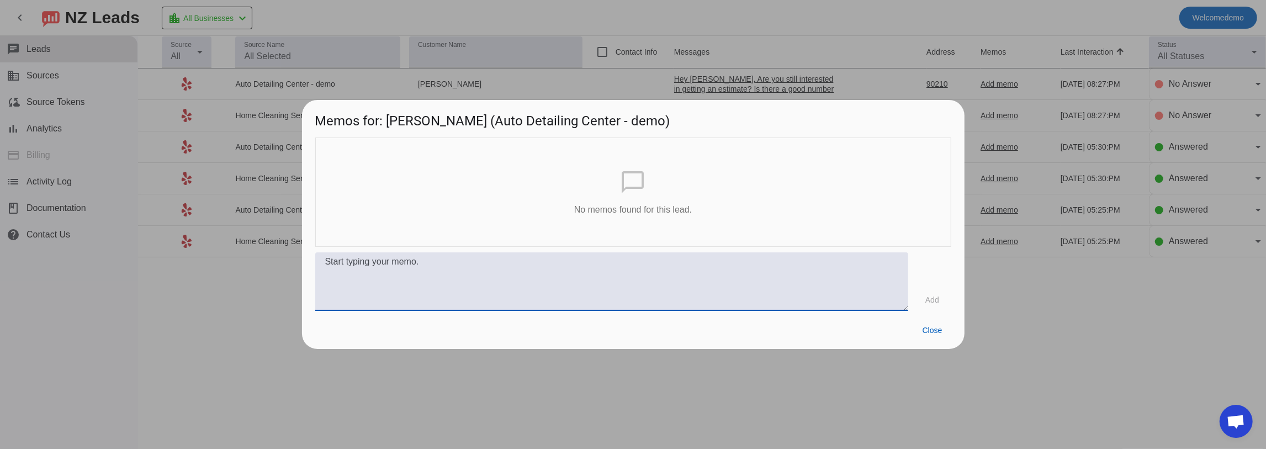
click at [694, 284] on textarea at bounding box center [611, 281] width 593 height 59
click at [921, 331] on span at bounding box center [933, 330] width 38 height 20
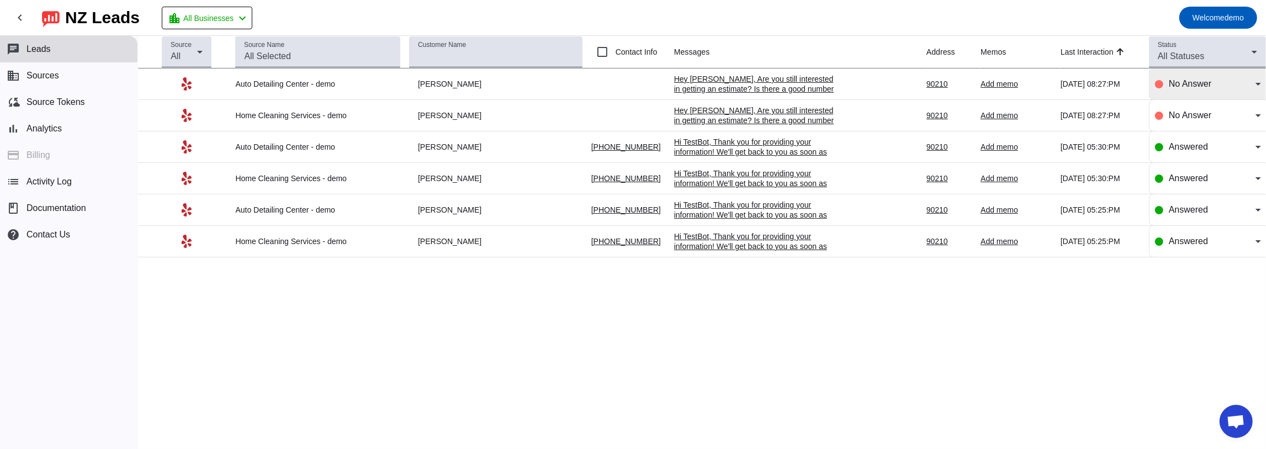
click at [1218, 87] on div "No Answer" at bounding box center [1212, 83] width 87 height 13
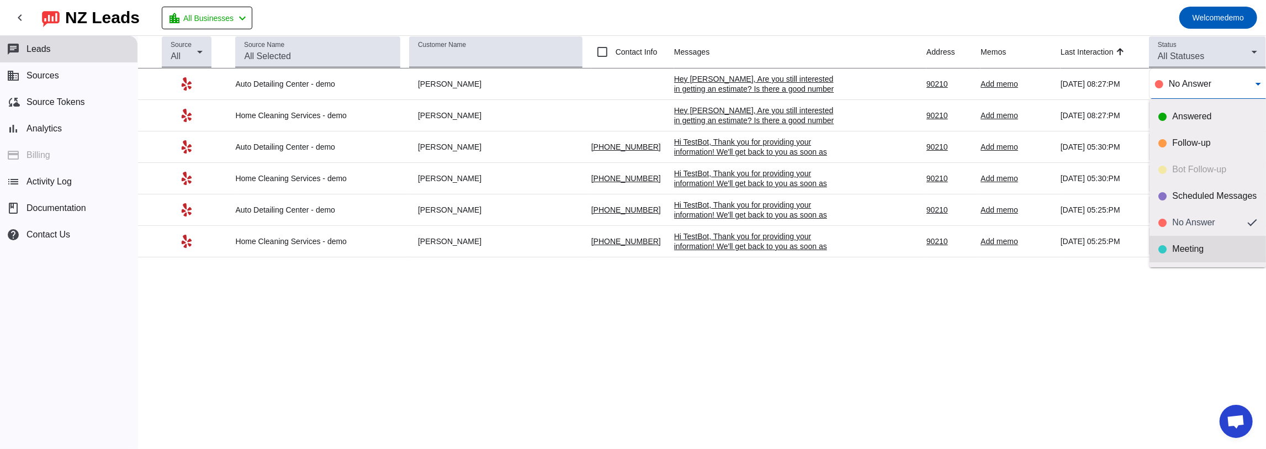
click at [1198, 256] on mat-option "Meeting" at bounding box center [1207, 249] width 116 height 26
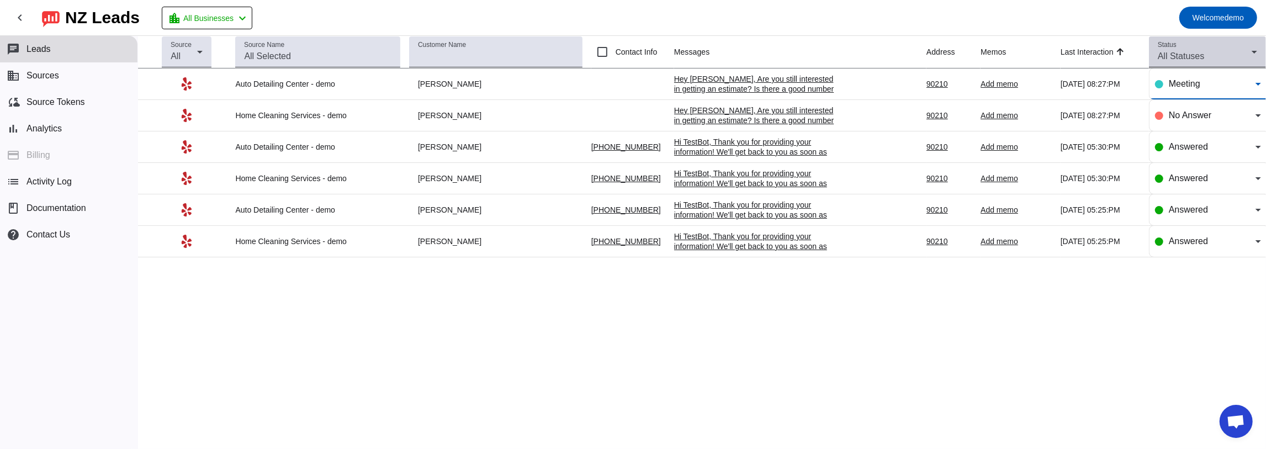
click at [1243, 48] on div "Status All Statuses" at bounding box center [1207, 51] width 99 height 31
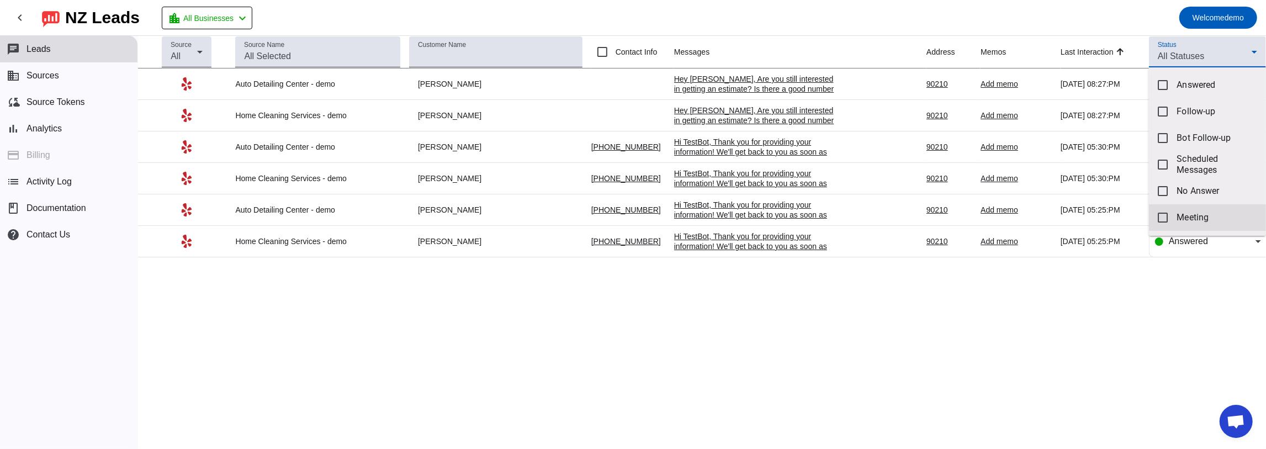
click at [1167, 213] on mat-pseudo-checkbox at bounding box center [1163, 218] width 10 height 10
click at [1143, 293] on div at bounding box center [633, 224] width 1266 height 449
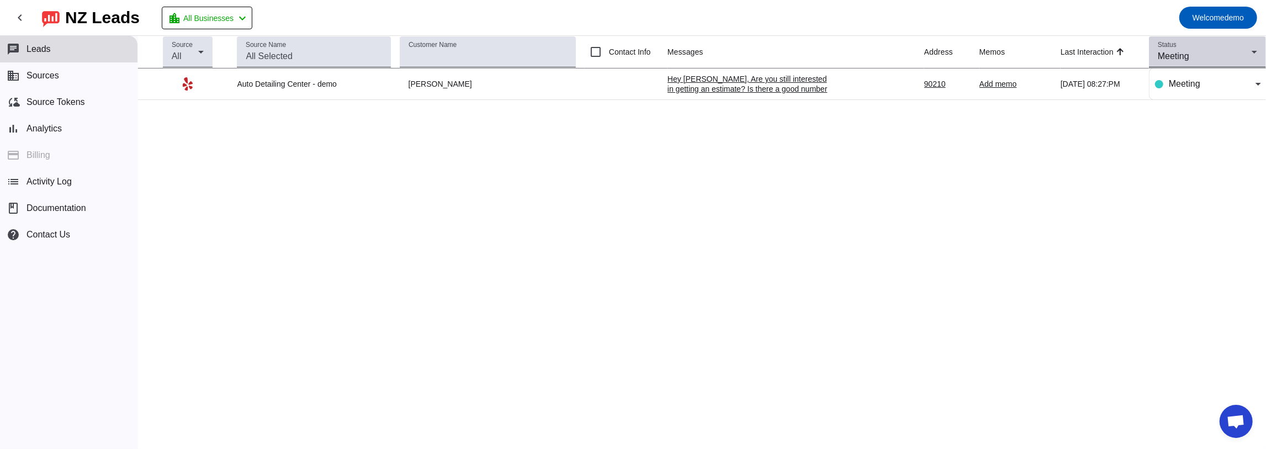
click at [1175, 61] on div "Meeting" at bounding box center [1205, 56] width 94 height 13
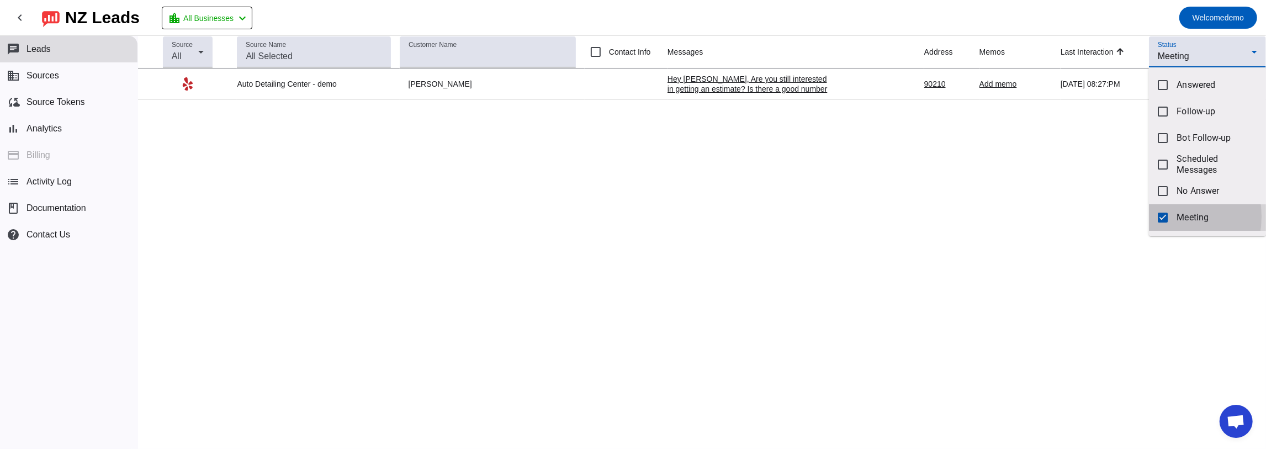
click at [1161, 216] on mat-pseudo-checkbox at bounding box center [1163, 218] width 10 height 10
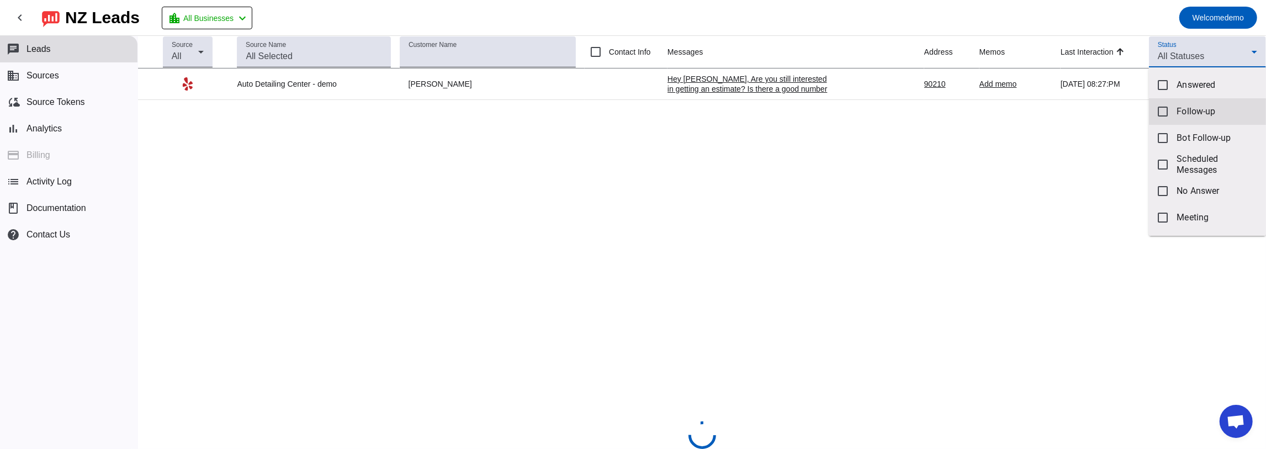
drag, startPoint x: 1107, startPoint y: 171, endPoint x: 1155, endPoint y: 102, distance: 83.8
click at [1106, 172] on div at bounding box center [633, 224] width 1266 height 449
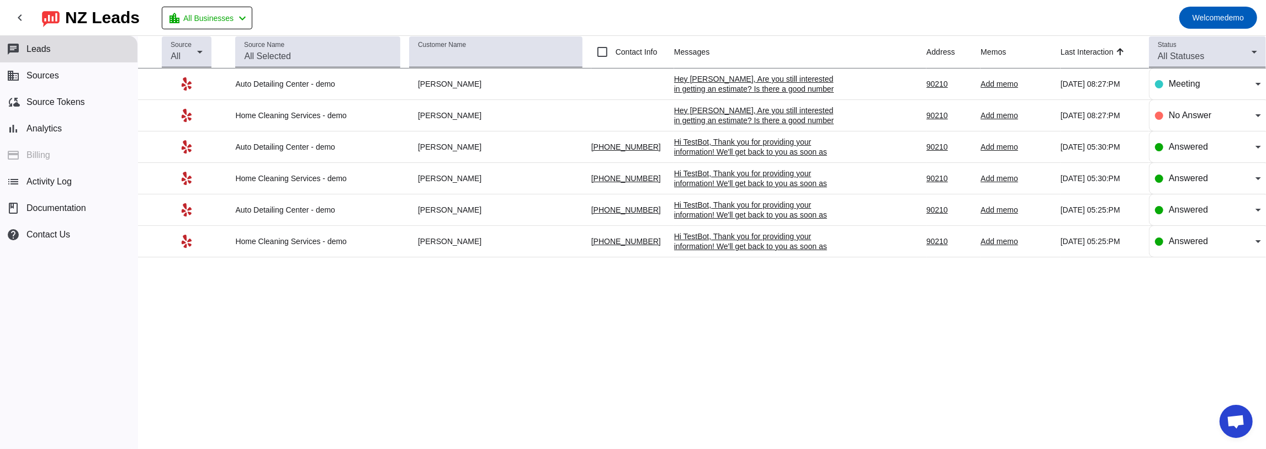
click at [706, 141] on div "Hi TestBot, Thank you for providing your information! We'll get back to you as …" at bounding box center [757, 157] width 166 height 40
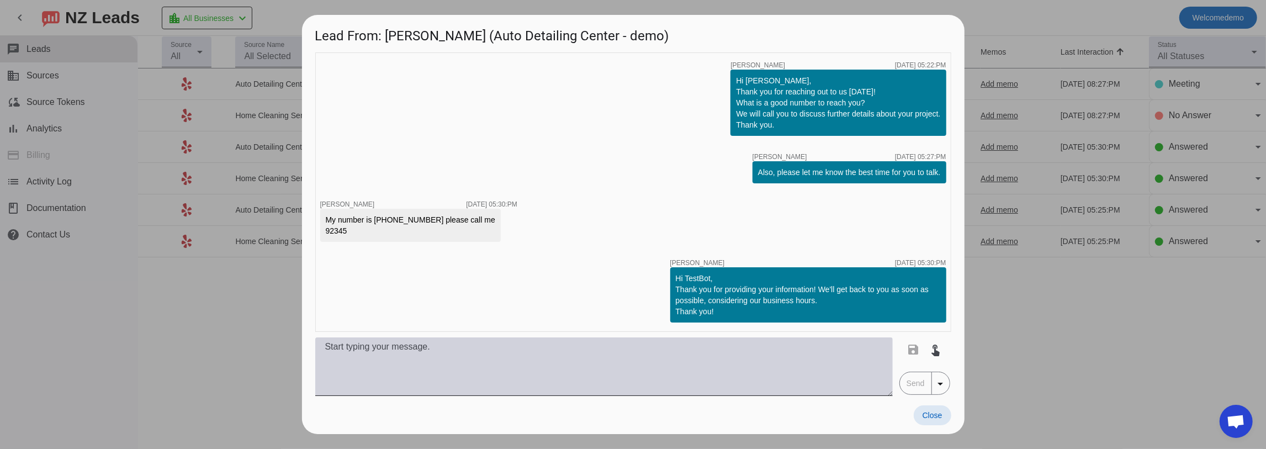
click at [750, 349] on textarea at bounding box center [603, 366] width 577 height 59
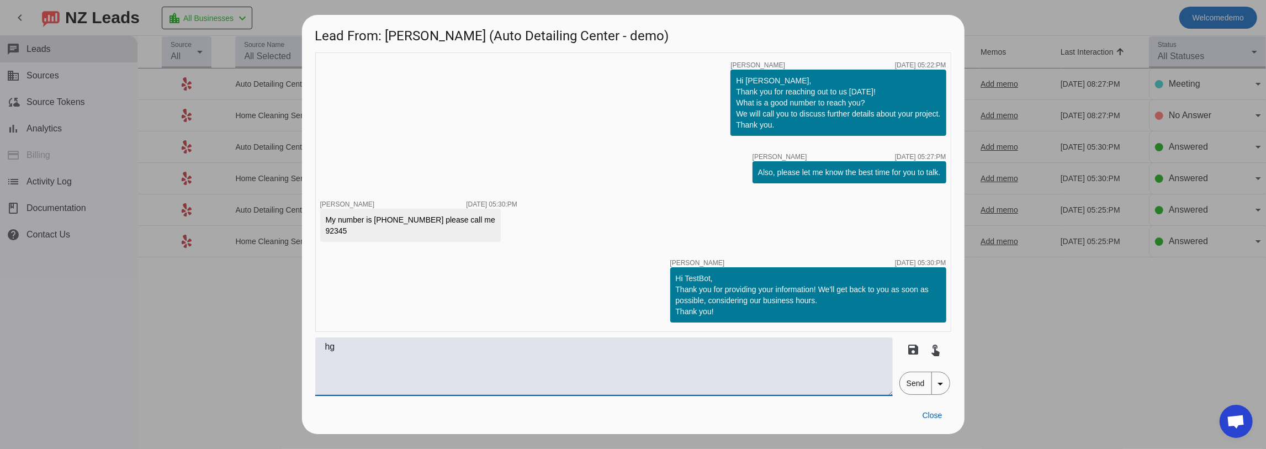
type textarea "h"
click at [938, 392] on span "arrow_drop_down" at bounding box center [941, 383] width 18 height 22
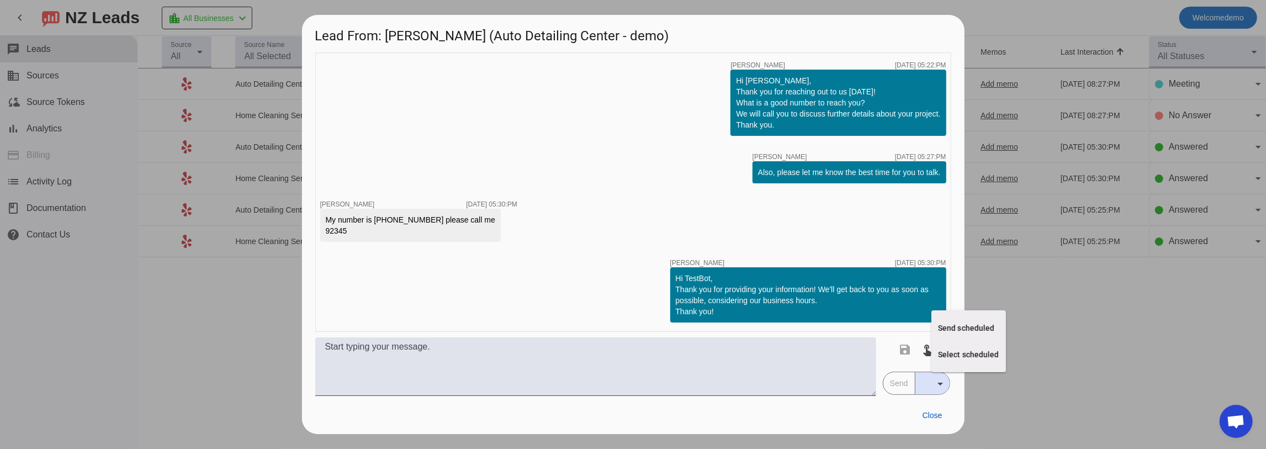
click at [938, 422] on div at bounding box center [633, 224] width 1266 height 449
click at [933, 418] on span "Close" at bounding box center [932, 415] width 20 height 9
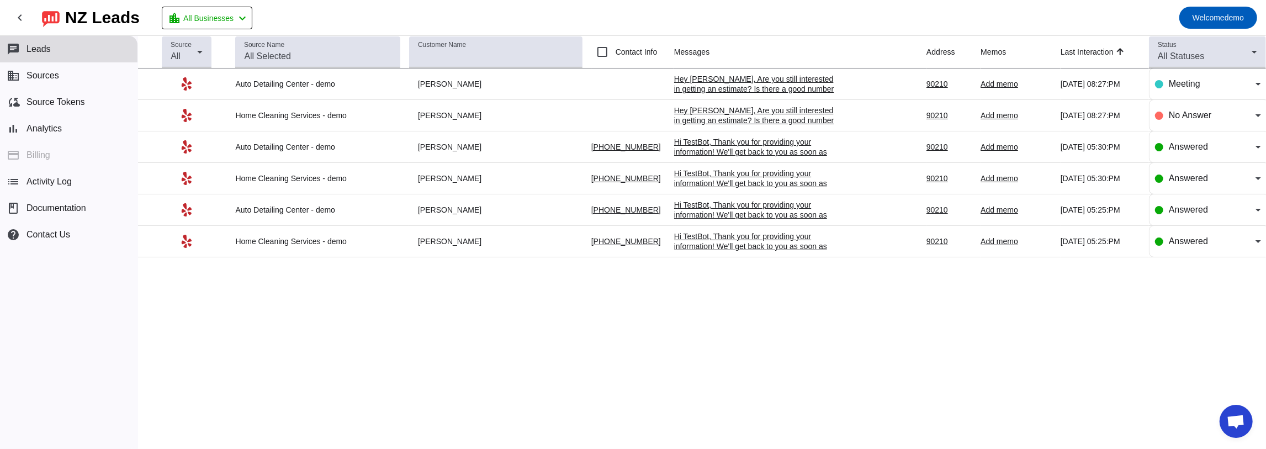
click at [1040, 375] on div "Source All Source Name Customer Name Contact Info Messages Address Memos Last I…" at bounding box center [702, 242] width 1128 height 413
click at [55, 76] on span "Sources" at bounding box center [42, 76] width 33 height 10
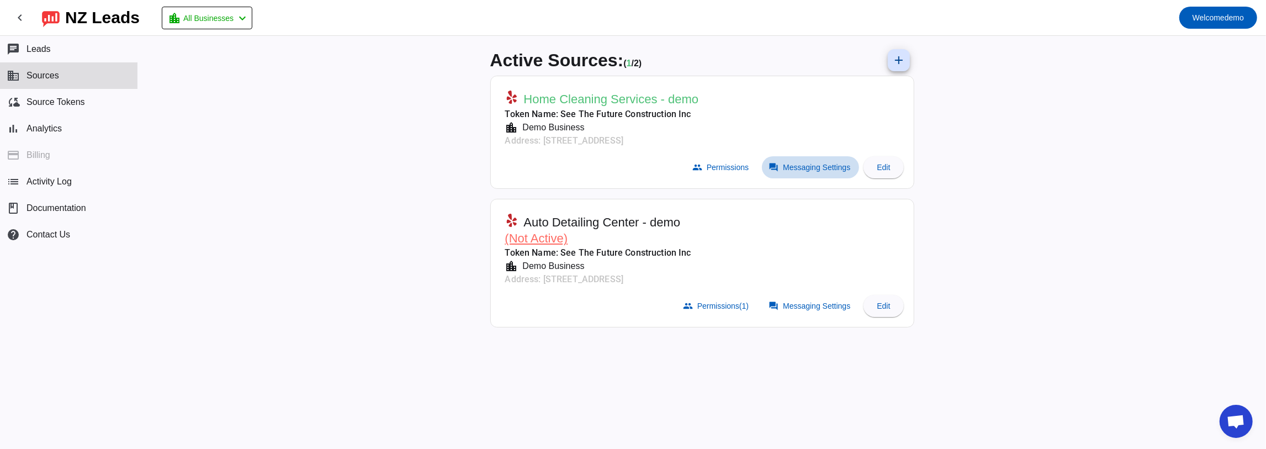
click at [806, 173] on span at bounding box center [810, 167] width 97 height 22
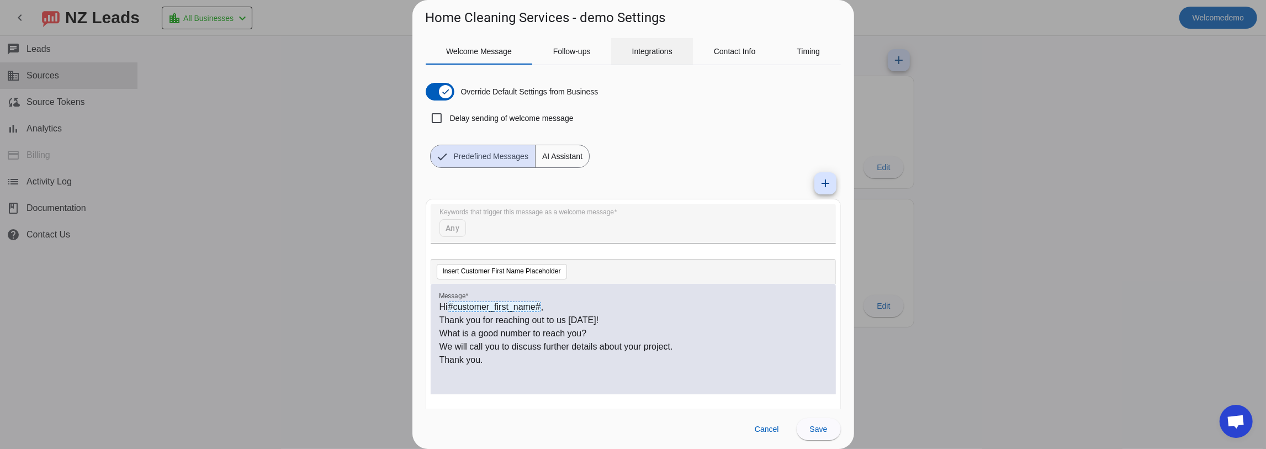
click at [651, 54] on span "Integrations" at bounding box center [652, 51] width 40 height 8
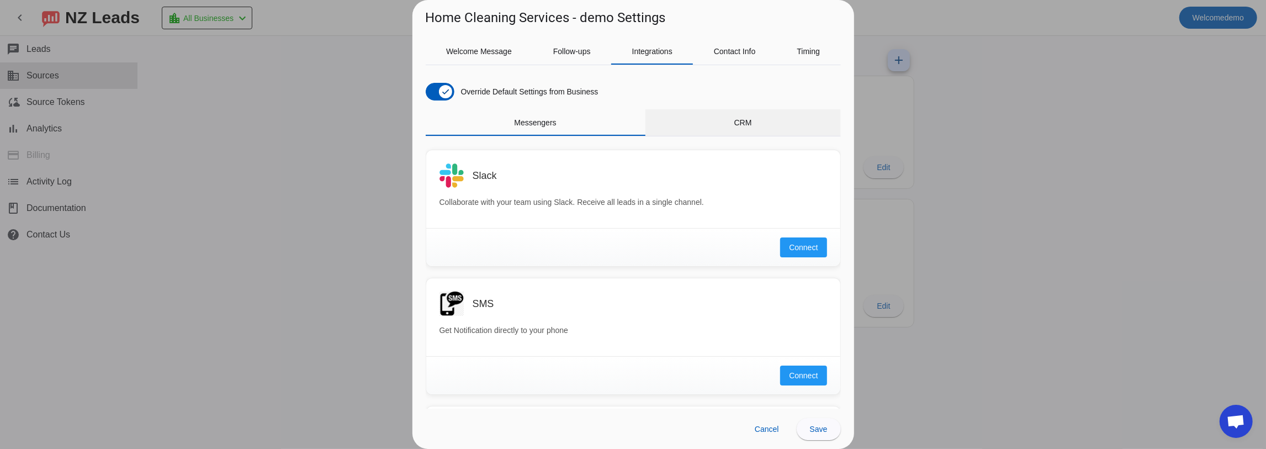
click at [751, 120] on div "CRM" at bounding box center [742, 122] width 195 height 26
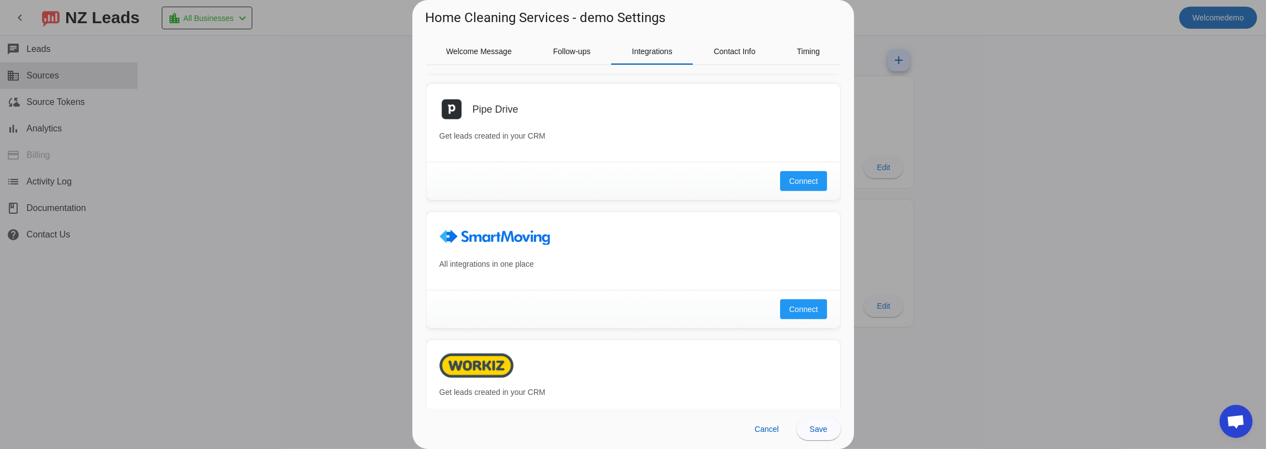
scroll to position [588, 0]
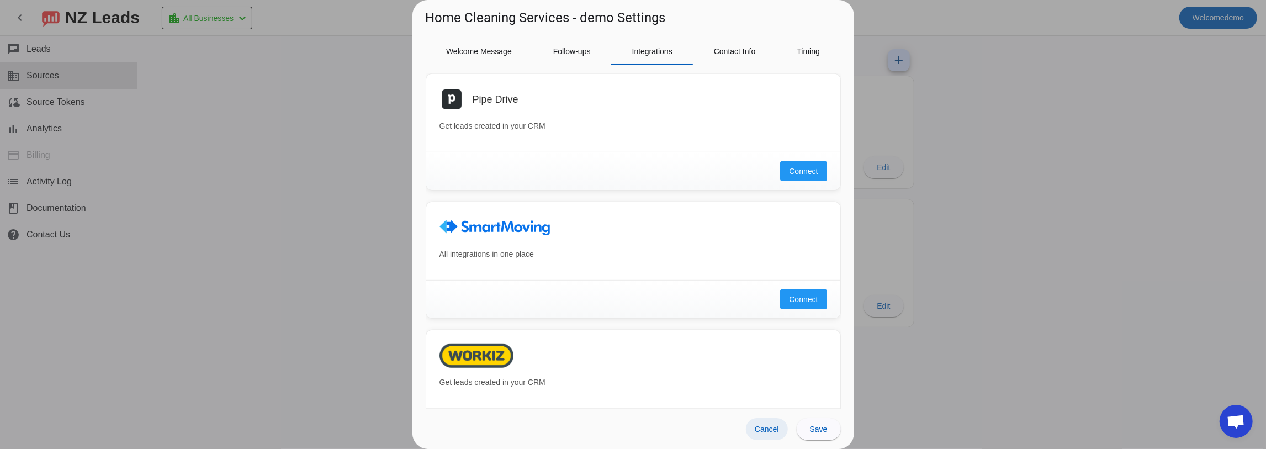
click at [775, 426] on span "Cancel" at bounding box center [767, 429] width 24 height 9
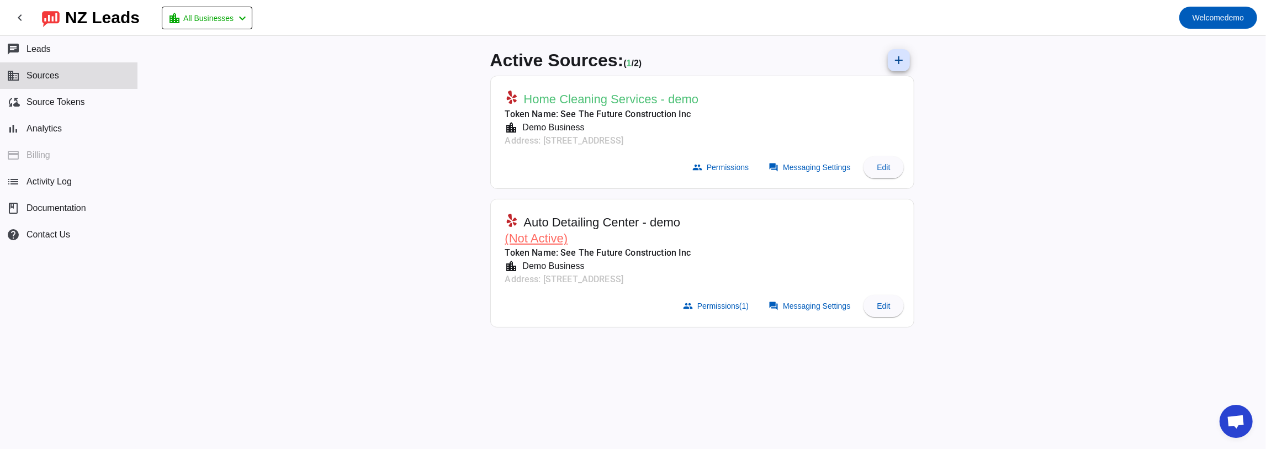
drag, startPoint x: 1086, startPoint y: 187, endPoint x: 1046, endPoint y: 187, distance: 40.3
click at [1085, 190] on div "Active Sources: ( 1 / 2) add Home Cleaning Services - demo Token Name: See The …" at bounding box center [702, 242] width 1128 height 413
